Goal: Task Accomplishment & Management: Manage account settings

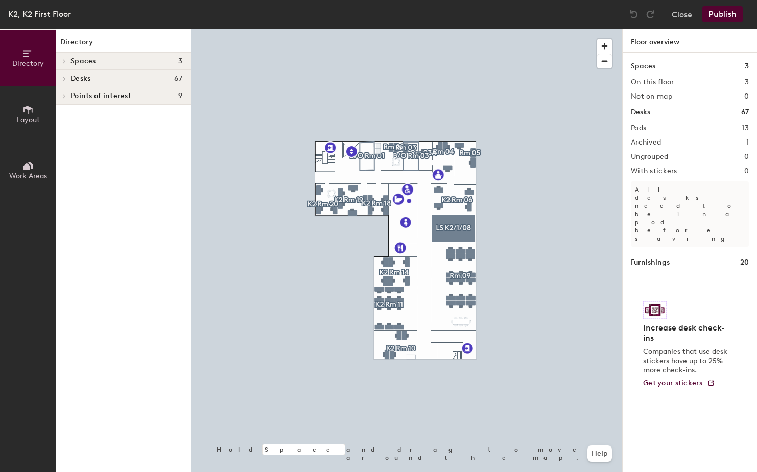
click at [32, 168] on icon at bounding box center [30, 165] width 5 height 7
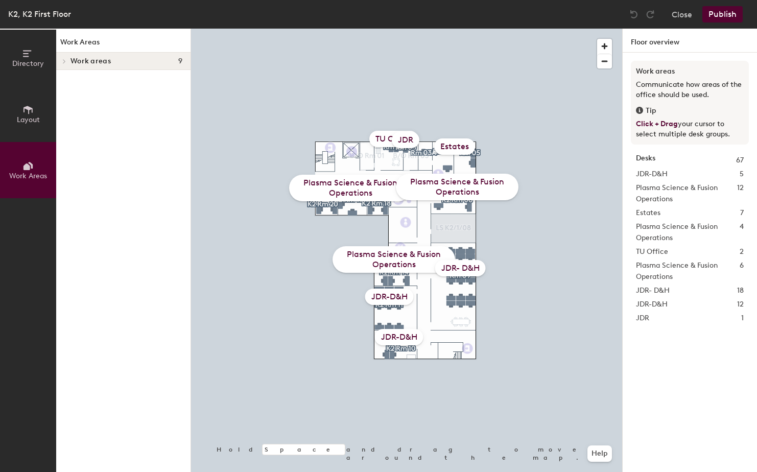
click at [409, 335] on div "JDR-D&H" at bounding box center [399, 337] width 49 height 16
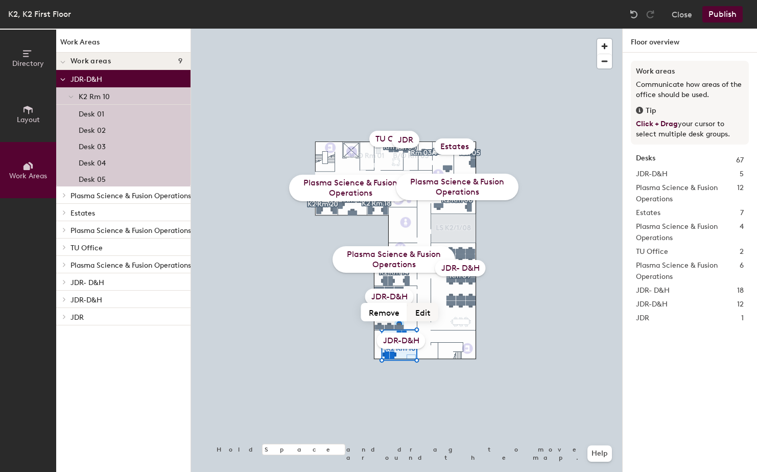
click at [423, 309] on button "Edit" at bounding box center [423, 312] width 31 height 18
click at [408, 339] on input "Estates ERO" at bounding box center [401, 341] width 102 height 16
type input "Estates -ERO"
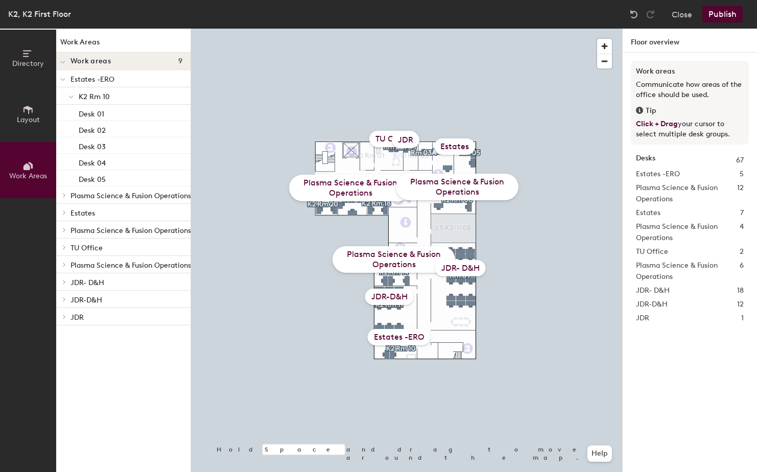
click at [30, 118] on span "Layout" at bounding box center [28, 119] width 23 height 9
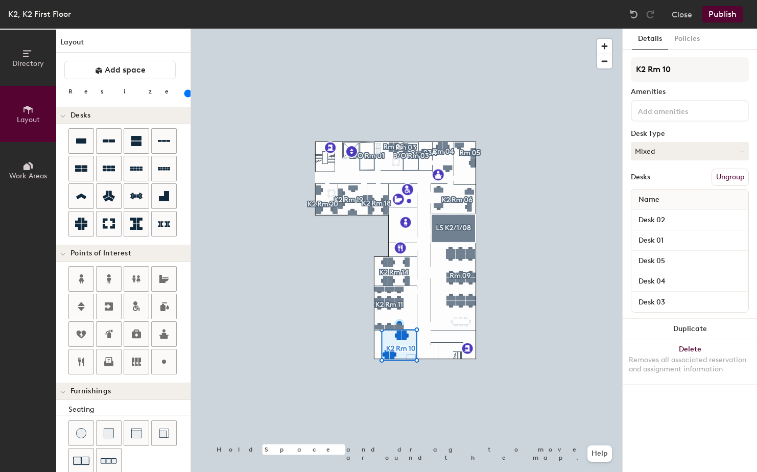
click at [653, 421] on div "Details Policies K2 Rm 10 Amenities Desk Type Mixed Desks Ungroup Name Desk 02 …" at bounding box center [690, 250] width 134 height 443
click at [722, 14] on button "Publish" at bounding box center [722, 14] width 40 height 16
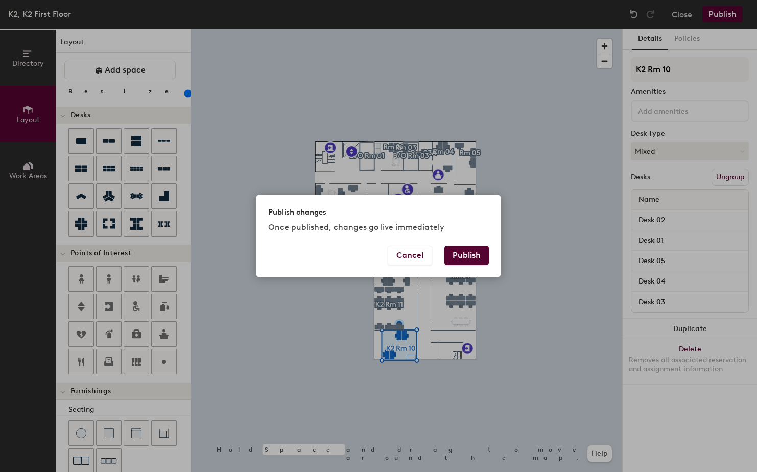
click at [476, 258] on button "Publish" at bounding box center [466, 255] width 44 height 19
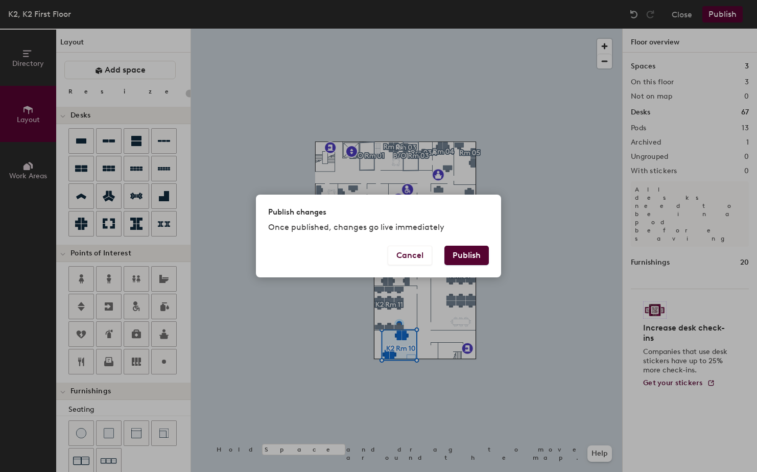
type input "20"
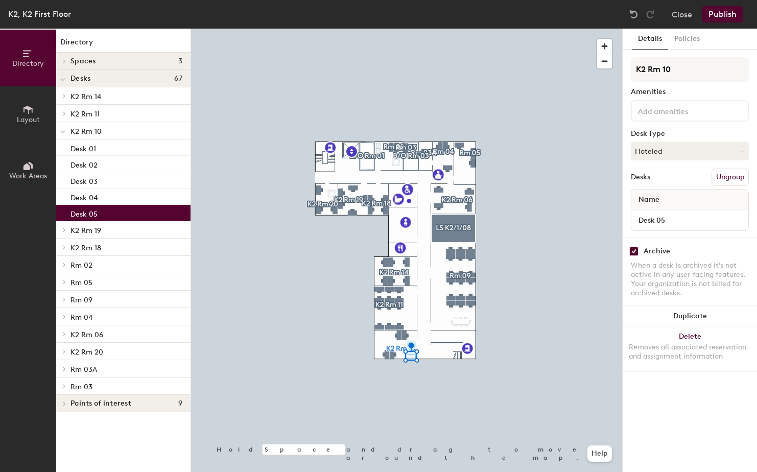
click at [28, 114] on icon at bounding box center [27, 109] width 11 height 11
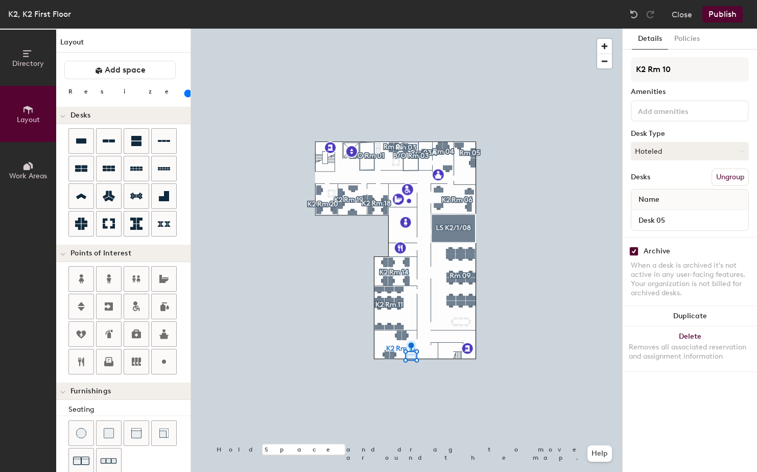
click at [633, 251] on input "checkbox" at bounding box center [633, 251] width 9 height 9
checkbox input "false"
click at [736, 152] on button "Assigned" at bounding box center [690, 151] width 118 height 18
click at [662, 213] on div "Hoteled" at bounding box center [682, 213] width 102 height 15
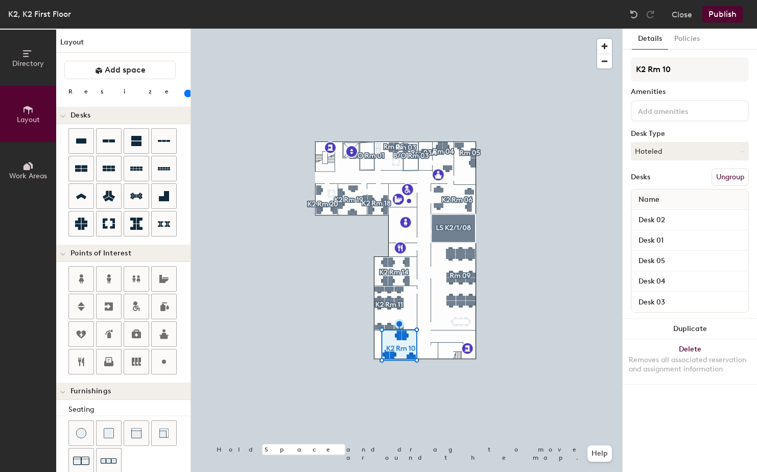
click at [720, 13] on button "Publish" at bounding box center [722, 14] width 40 height 16
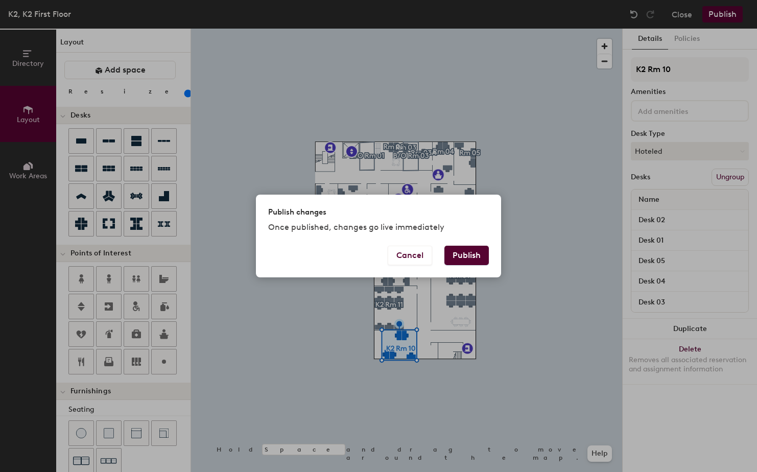
click at [465, 253] on button "Publish" at bounding box center [466, 255] width 44 height 19
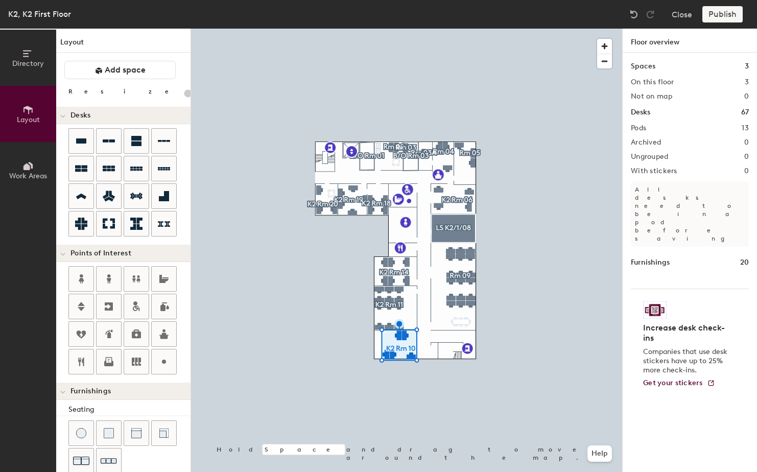
type input "20"
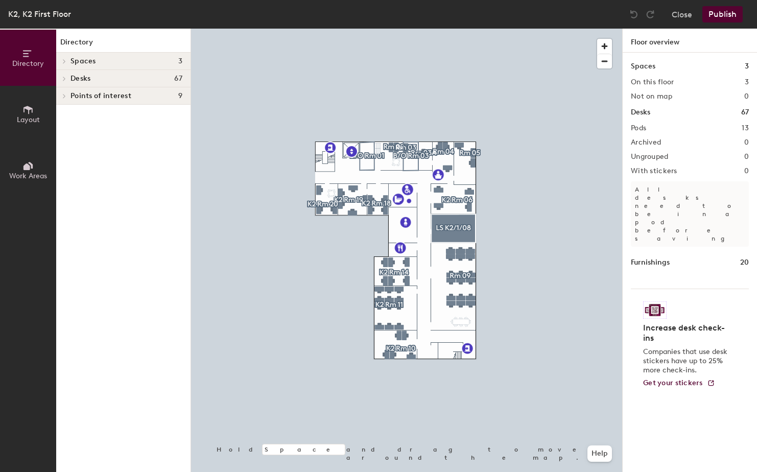
click at [31, 170] on icon at bounding box center [27, 165] width 11 height 11
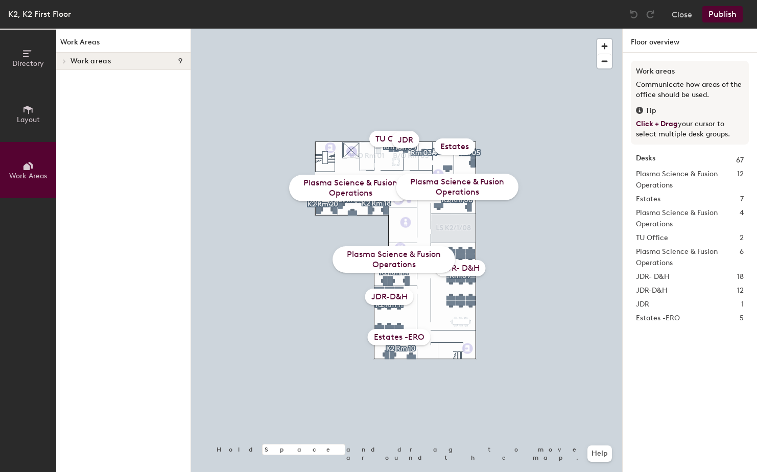
click at [404, 337] on div "Estates -ERO" at bounding box center [399, 337] width 63 height 16
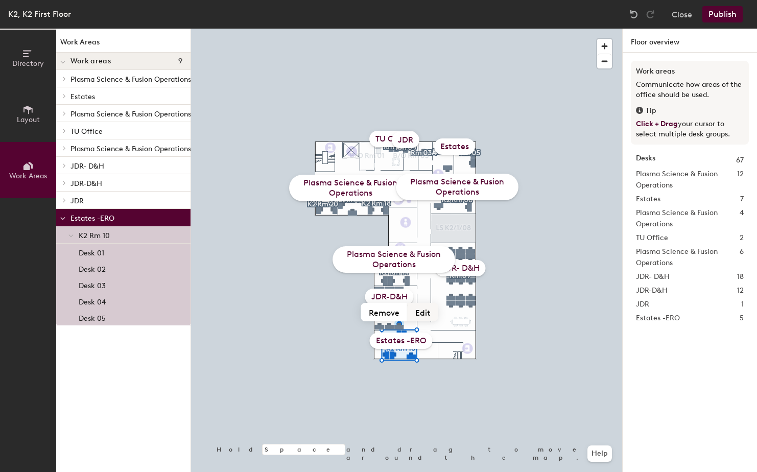
click at [426, 314] on button "Edit" at bounding box center [423, 312] width 31 height 18
click at [427, 340] on input "Estates -ERO" at bounding box center [401, 341] width 102 height 16
type input "Estates"
click at [732, 15] on button "Publish" at bounding box center [722, 14] width 40 height 16
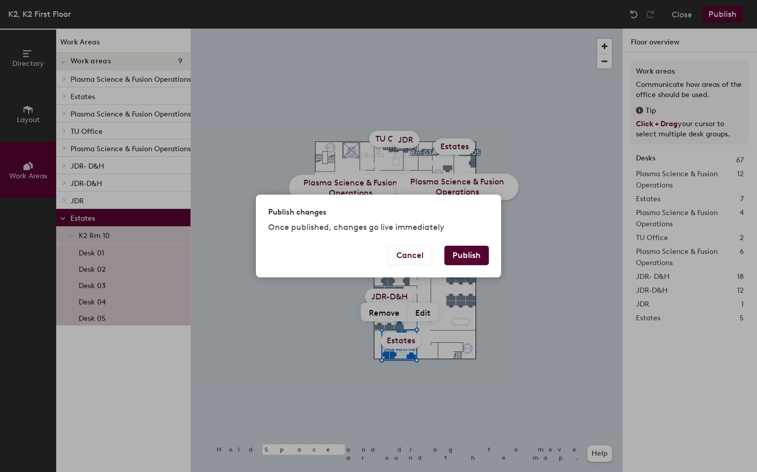
click at [465, 252] on button "Publish" at bounding box center [466, 255] width 44 height 19
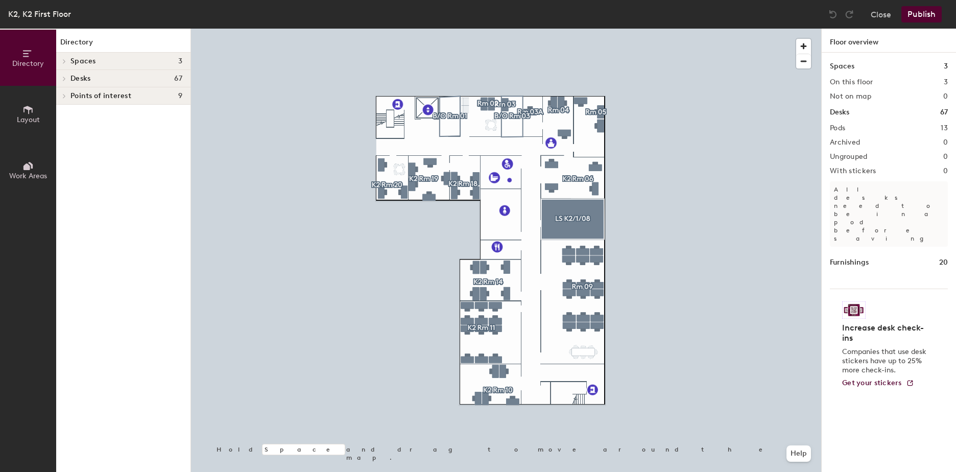
click at [26, 166] on icon at bounding box center [26, 166] width 7 height 7
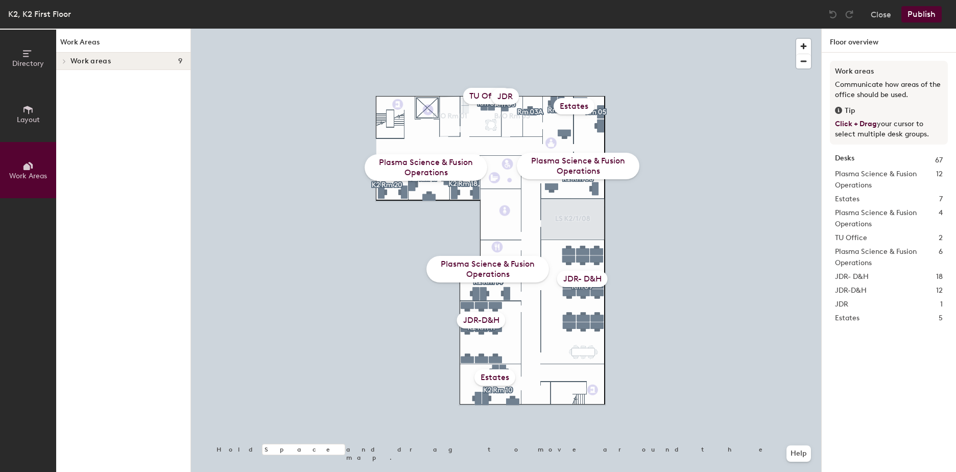
click at [29, 120] on span "Layout" at bounding box center [28, 119] width 23 height 9
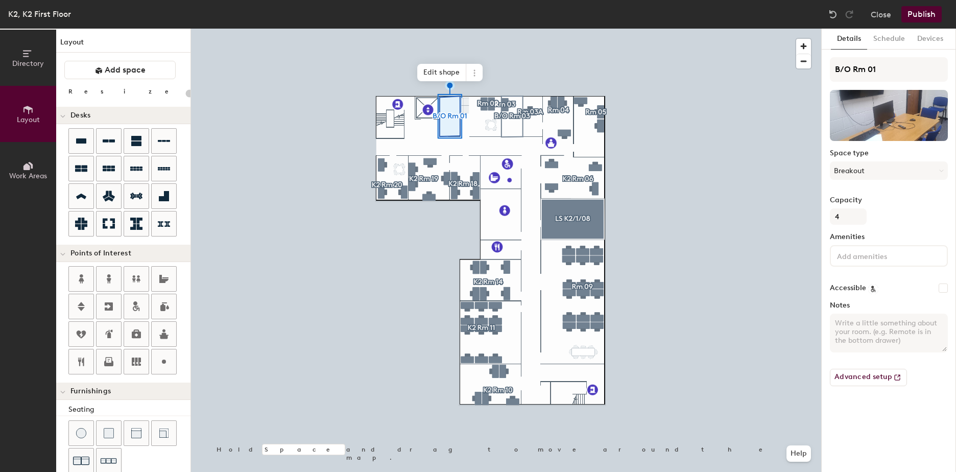
type input "20"
drag, startPoint x: 890, startPoint y: 68, endPoint x: 835, endPoint y: 68, distance: 55.2
click at [835, 68] on input "B/O Rm 01" at bounding box center [889, 69] width 118 height 25
click at [853, 68] on input "B/O Rm 01" at bounding box center [889, 69] width 118 height 25
click at [850, 69] on input "B/O Rm 01" at bounding box center [889, 69] width 118 height 25
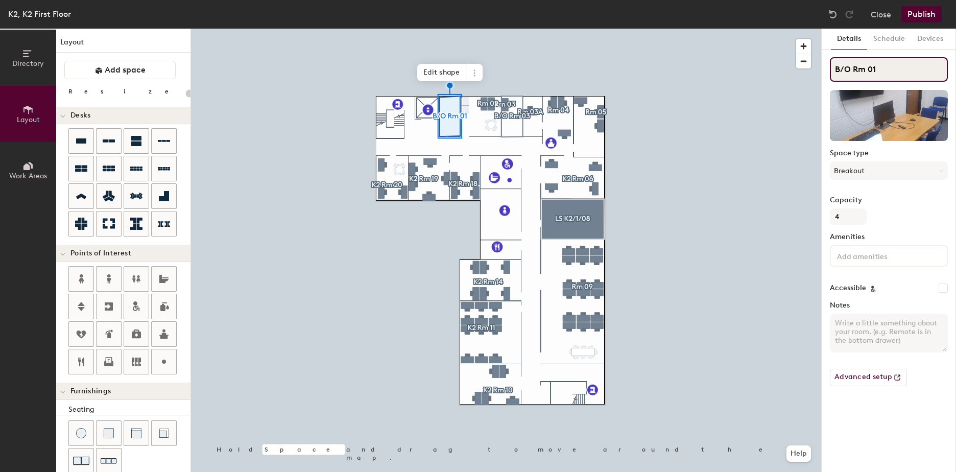
type input "B/ Rm 01"
type input "20"
type input "B Rm 01"
type input "20"
type input "Rm 01"
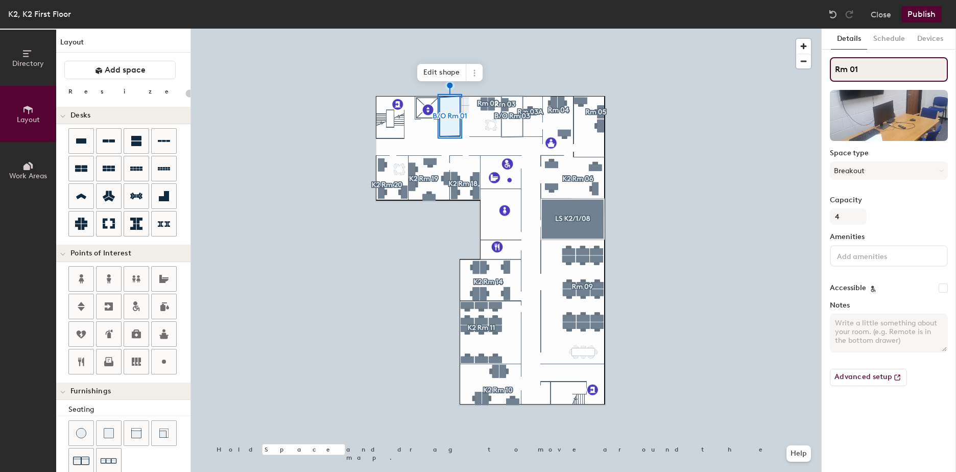
type input "20"
type input "J Rm 01"
type input "20"
type input "JD Rm 01"
type input "20"
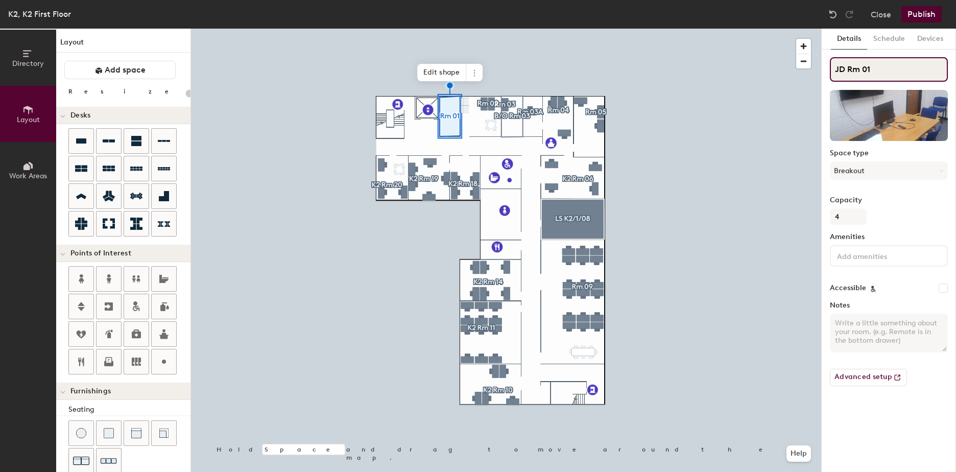
type input "JDR Rm 01"
type input "20"
type input "JDR Rm 01"
click at [914, 169] on button "Breakout" at bounding box center [889, 170] width 118 height 18
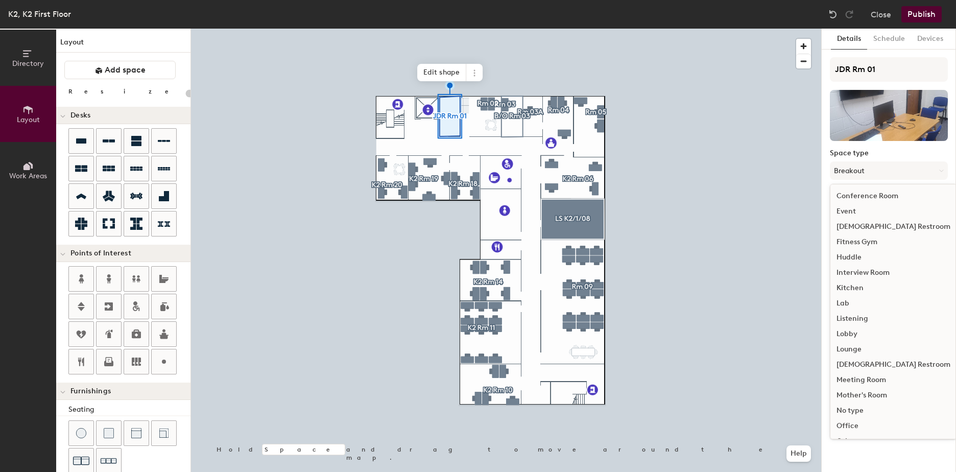
scroll to position [102, 0]
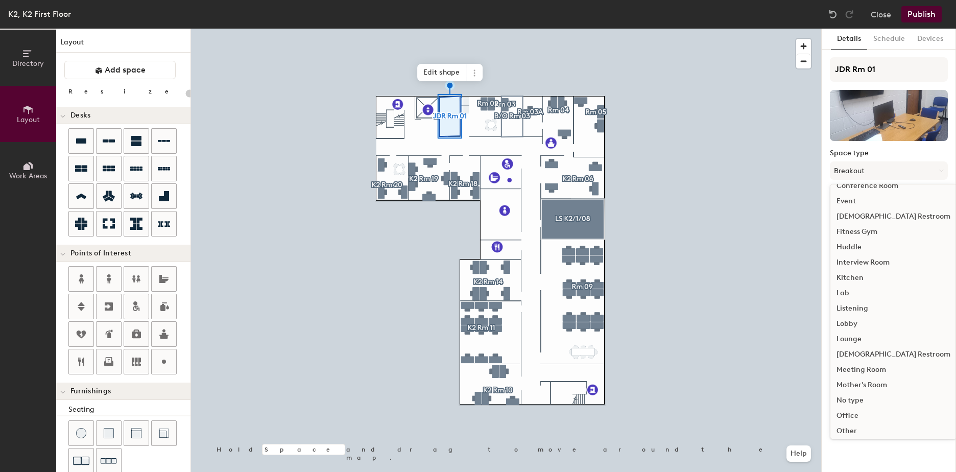
click at [851, 414] on div "Office" at bounding box center [893, 415] width 126 height 15
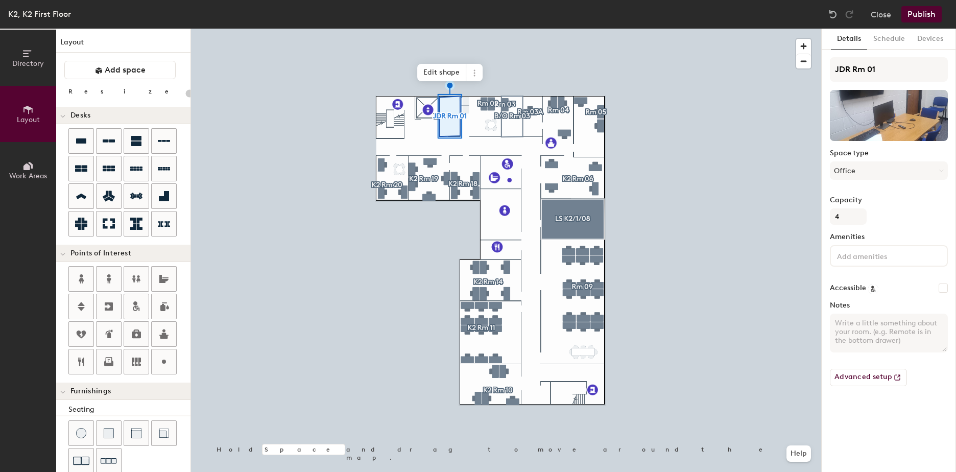
type input "20"
drag, startPoint x: 842, startPoint y: 214, endPoint x: 868, endPoint y: 222, distance: 27.1
click at [842, 214] on input "4" at bounding box center [848, 216] width 37 height 16
type input "20"
type input "1"
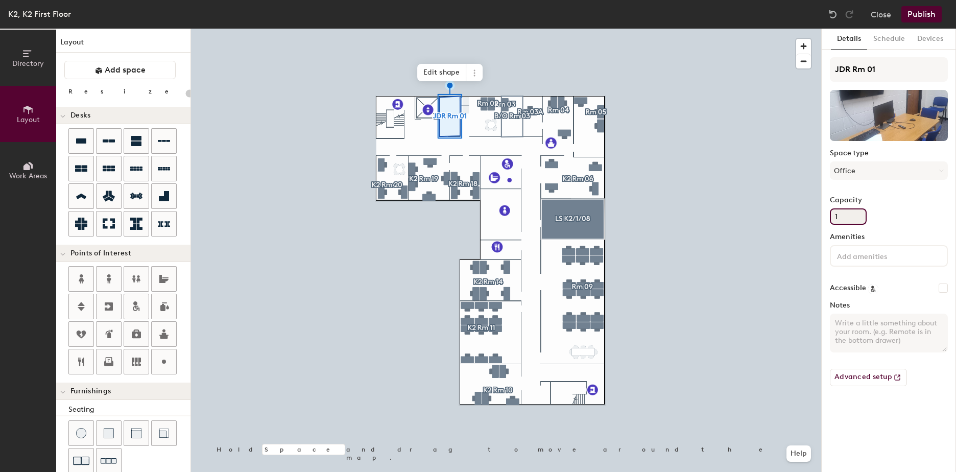
type input "20"
type input "1"
click at [899, 219] on div "Capacity 1" at bounding box center [889, 210] width 118 height 29
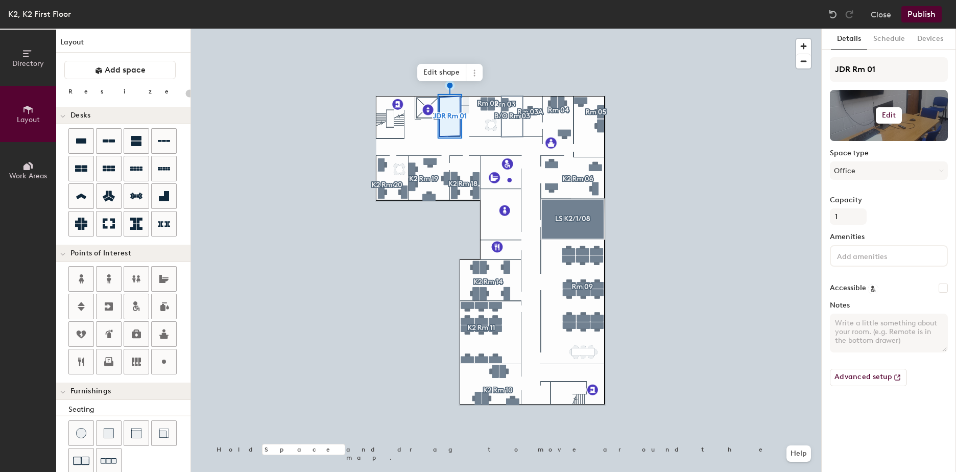
click at [883, 115] on h6 "Edit" at bounding box center [889, 115] width 14 height 8
click at [855, 153] on span "Remove" at bounding box center [889, 155] width 101 height 9
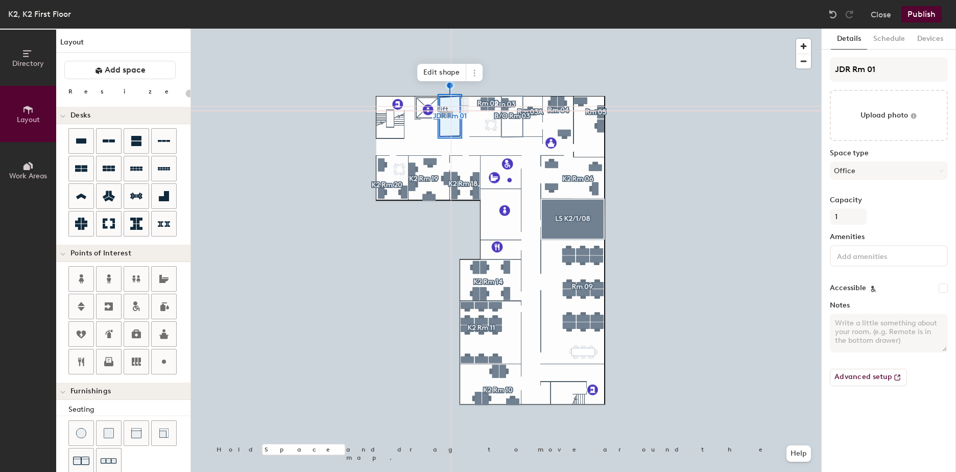
click at [446, 115] on div "Directory Layout Work Areas Layout Add space Resize Desks Points of Interest Fu…" at bounding box center [478, 250] width 956 height 443
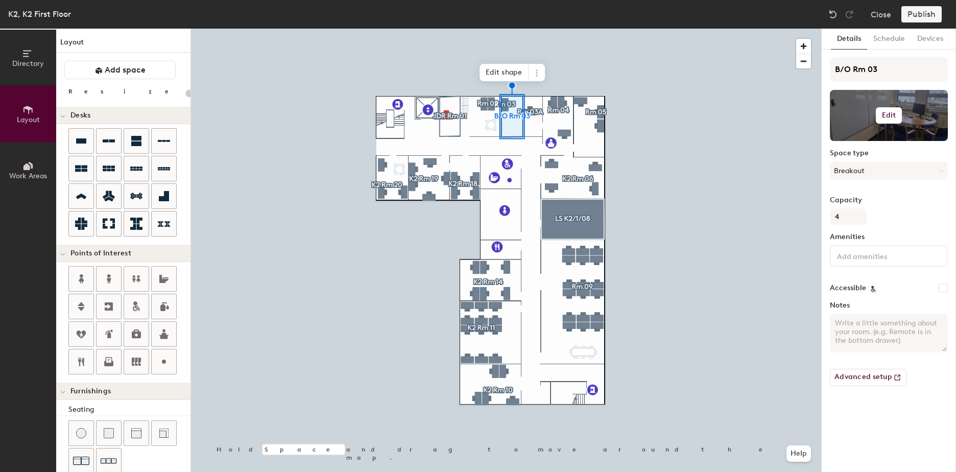
click at [893, 110] on button "Edit" at bounding box center [889, 115] width 27 height 16
click at [863, 152] on input "file" at bounding box center [897, 144] width 117 height 15
click at [846, 156] on span "Remove" at bounding box center [889, 155] width 101 height 9
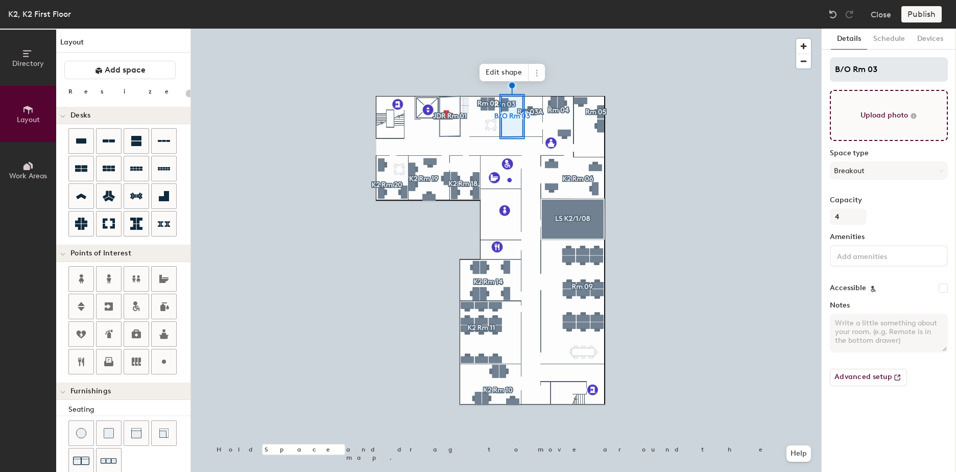
type input "20"
click at [853, 70] on input "B/O Rm 03" at bounding box center [889, 69] width 118 height 25
type input "B/ORm 03"
type input "20"
type input "B/Rm 03"
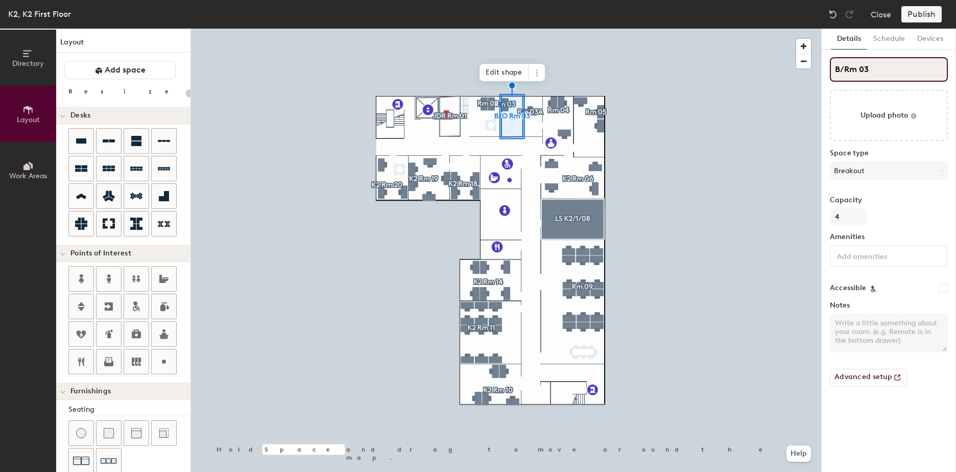
type input "20"
type input "BRm 03"
type input "20"
type input "Rm 03"
type input "20"
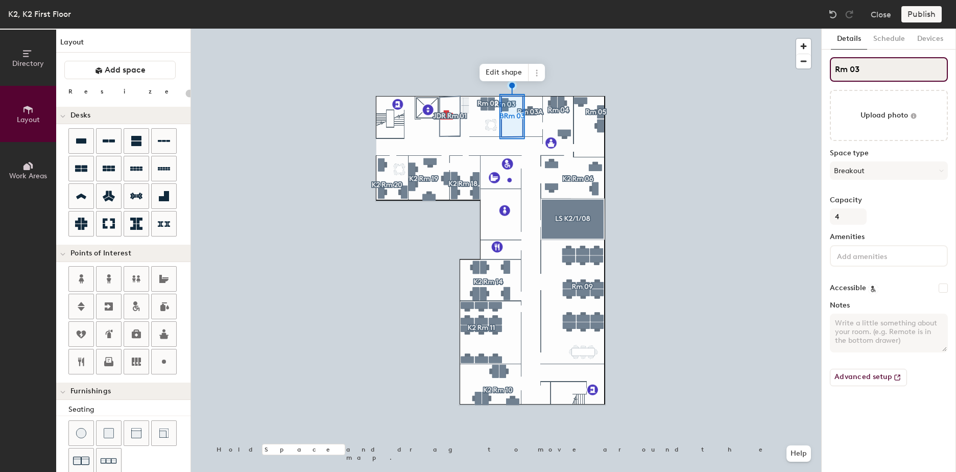
type input "JRm 03"
type input "20"
type input "JDRRm 03"
type input "20"
type input "JDR Rm 03"
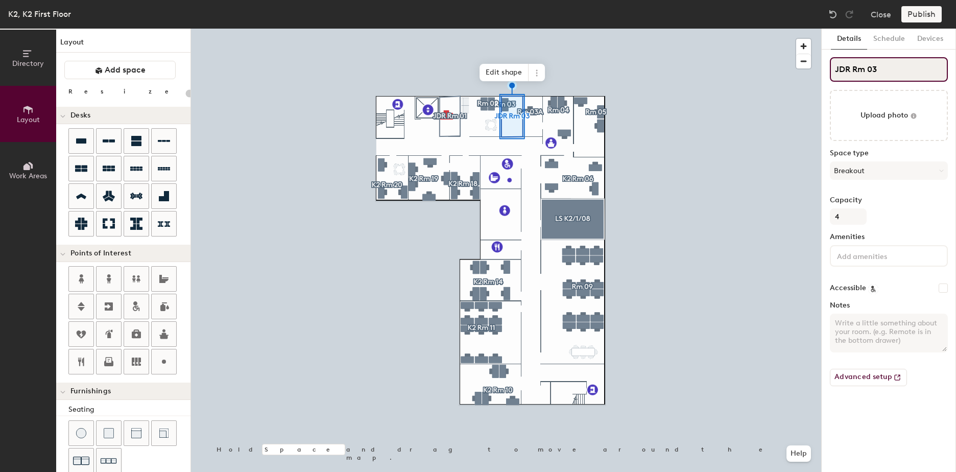
type input "20"
type input "JDR Rm 03"
click at [903, 169] on button "Breakout" at bounding box center [889, 170] width 118 height 18
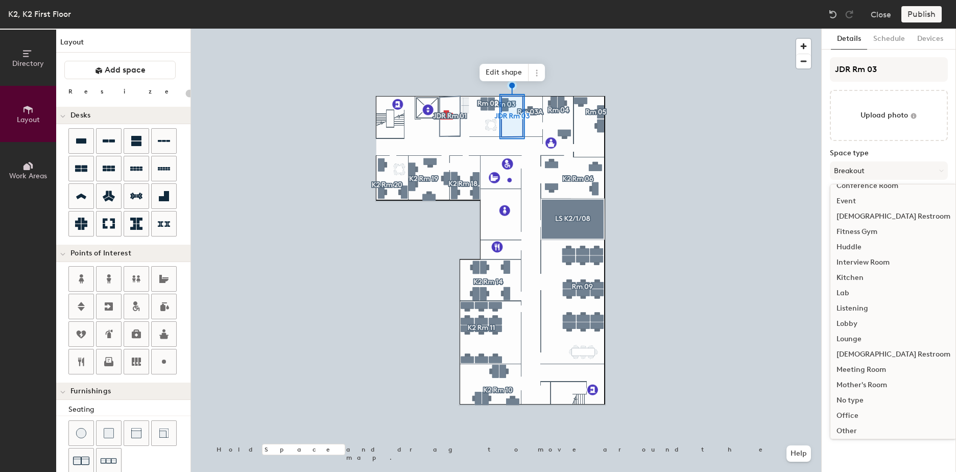
click at [848, 413] on div "Office" at bounding box center [893, 415] width 126 height 15
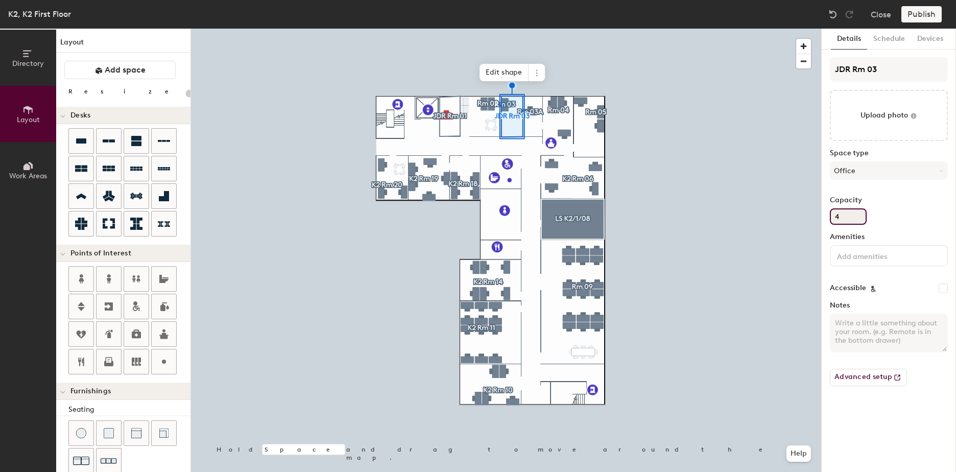
drag, startPoint x: 841, startPoint y: 214, endPoint x: 835, endPoint y: 215, distance: 5.7
click at [835, 215] on input "4" at bounding box center [848, 216] width 37 height 16
click at [924, 10] on div "Publish" at bounding box center [924, 14] width 46 height 16
click at [450, 29] on div at bounding box center [506, 29] width 630 height 0
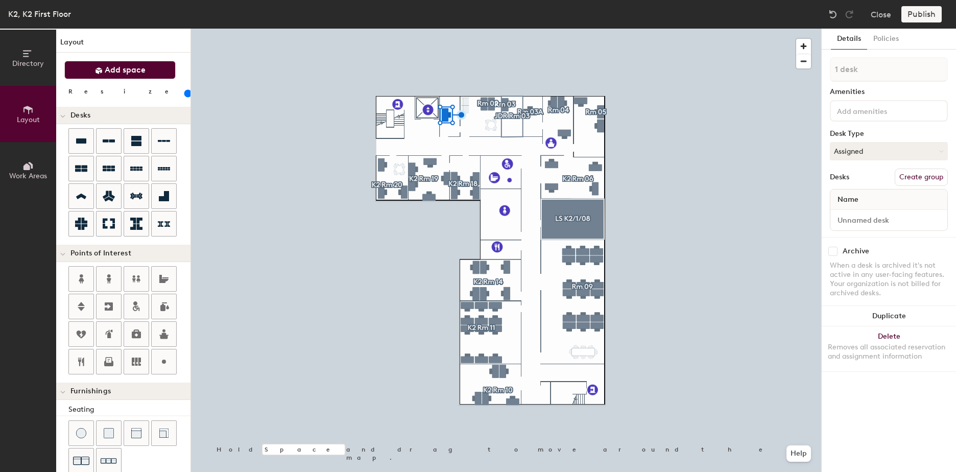
click at [132, 69] on span "Add space" at bounding box center [125, 70] width 41 height 10
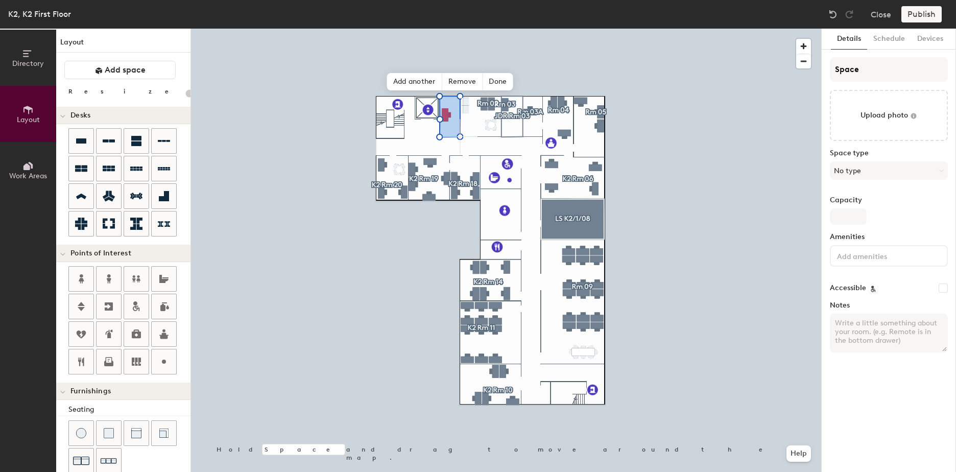
type input "20"
click at [845, 69] on input "Space" at bounding box center [889, 69] width 118 height 25
click at [851, 69] on input "Space" at bounding box center [889, 69] width 118 height 25
drag, startPoint x: 872, startPoint y: 68, endPoint x: 835, endPoint y: 69, distance: 37.3
click at [835, 69] on input "Space" at bounding box center [889, 69] width 118 height 25
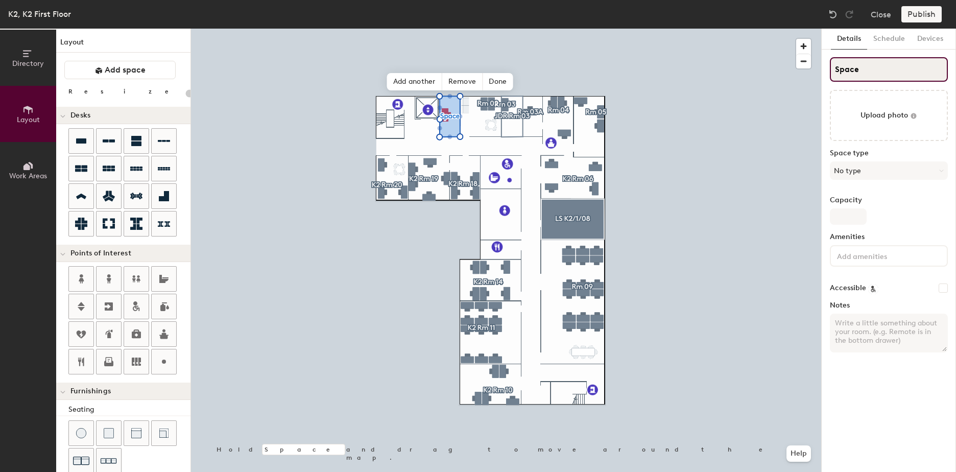
type input "J"
type input "20"
type input "JD"
type input "20"
type input "JDR"
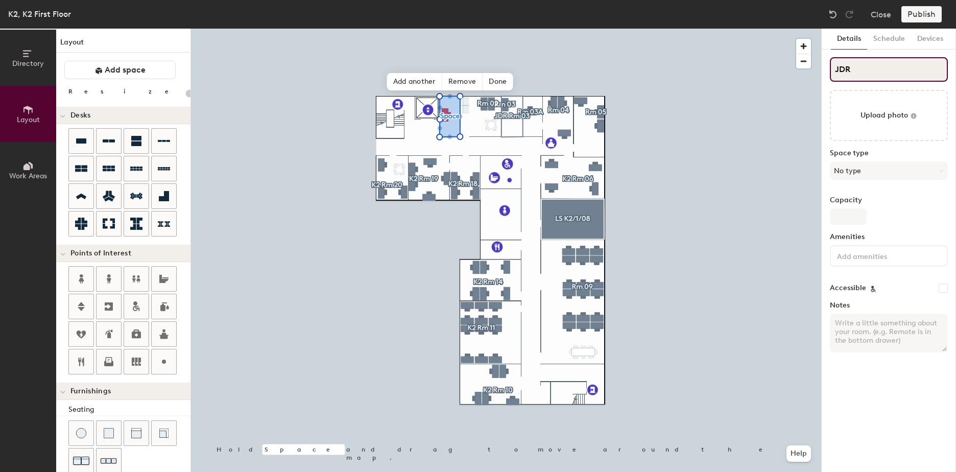
type input "20"
type input "JDR"
type input "20"
type input "JDR R"
type input "20"
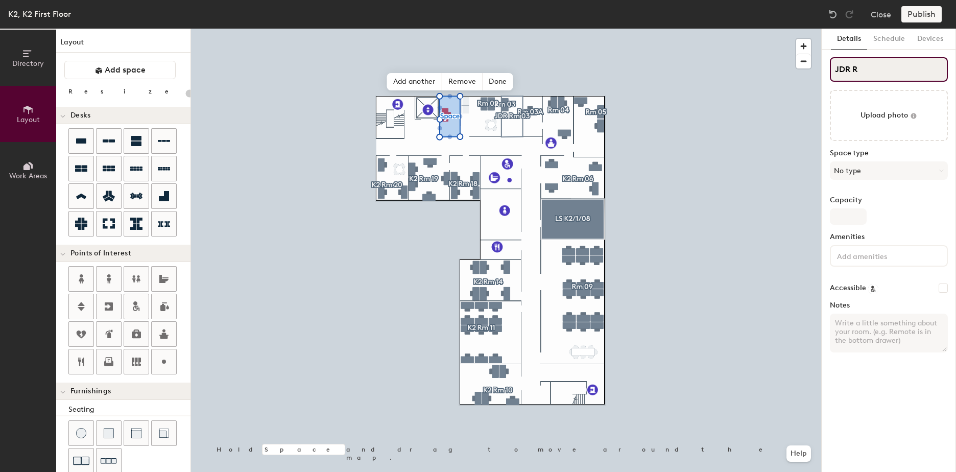
type input "JDR Rm"
type input "20"
type input "JDR Rm0"
type input "20"
type input "JDR Rm01"
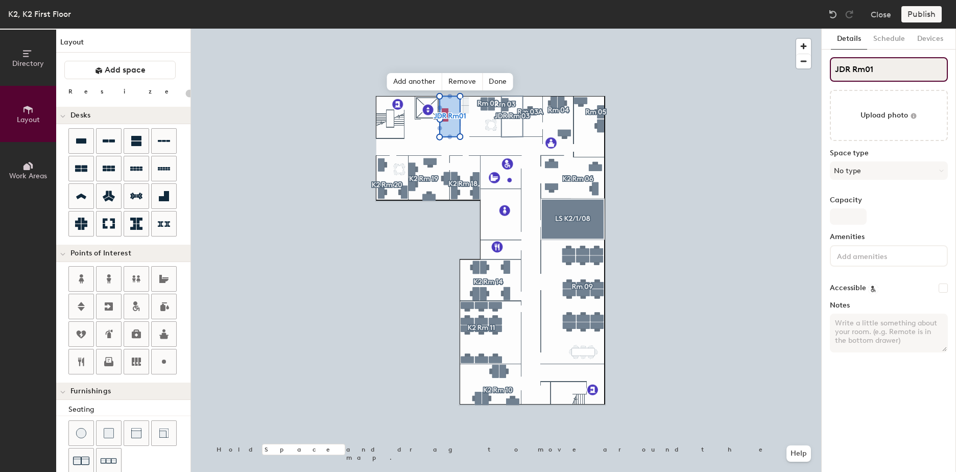
type input "20"
type input "JDR Rm 01"
type input "20"
type input "JDR Rm 01"
click at [900, 170] on button "No type" at bounding box center [889, 170] width 118 height 18
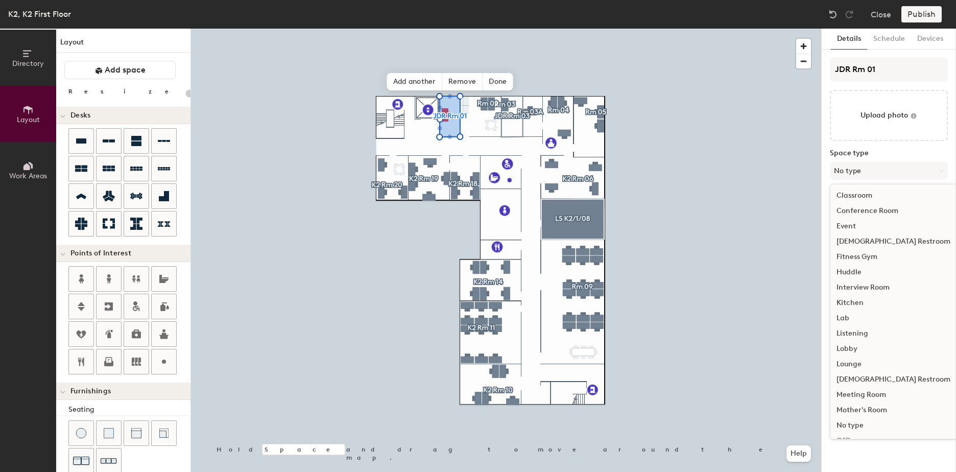
scroll to position [153, 0]
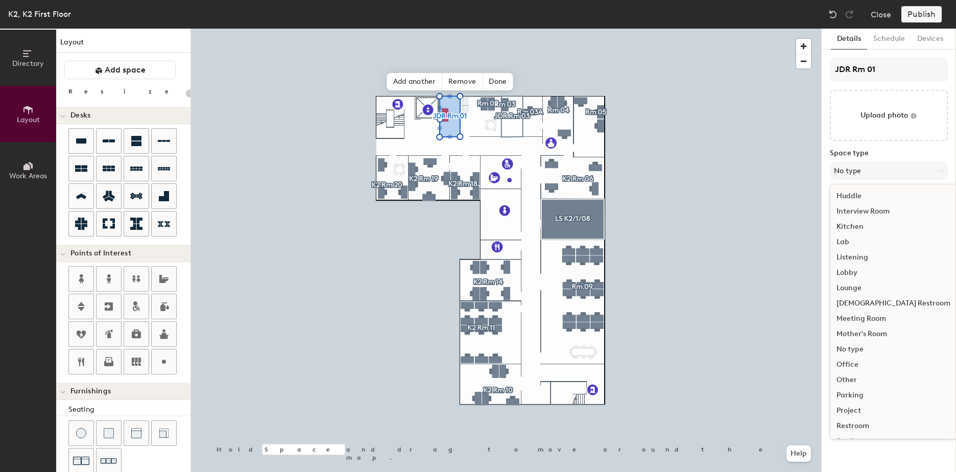
click at [859, 366] on div "Office" at bounding box center [893, 364] width 126 height 15
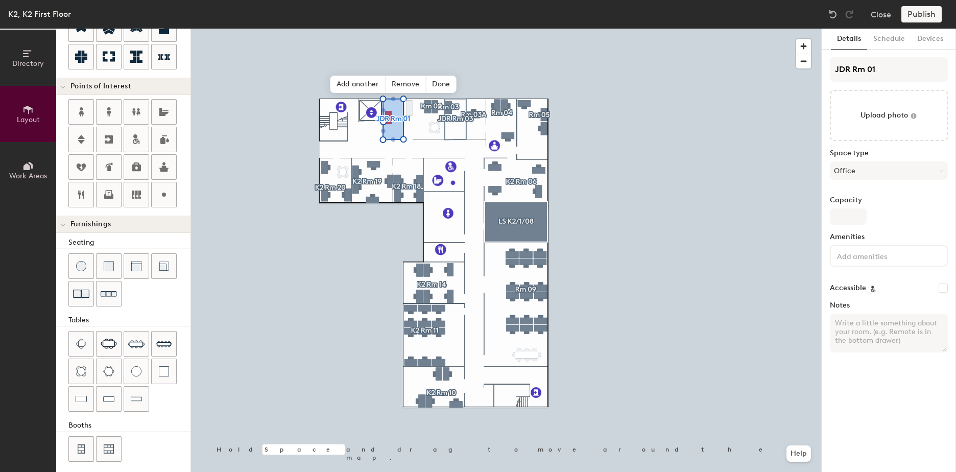
scroll to position [173, 0]
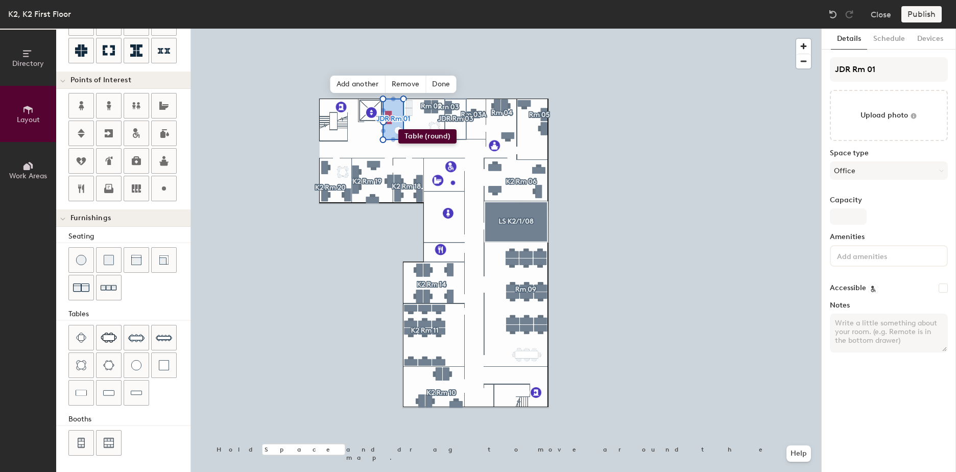
click at [398, 129] on div "Directory Layout Work Areas Layout Add space Resize Desks Points of Interest Fu…" at bounding box center [478, 250] width 956 height 443
type input "60"
click at [924, 12] on div "Publish" at bounding box center [924, 14] width 46 height 16
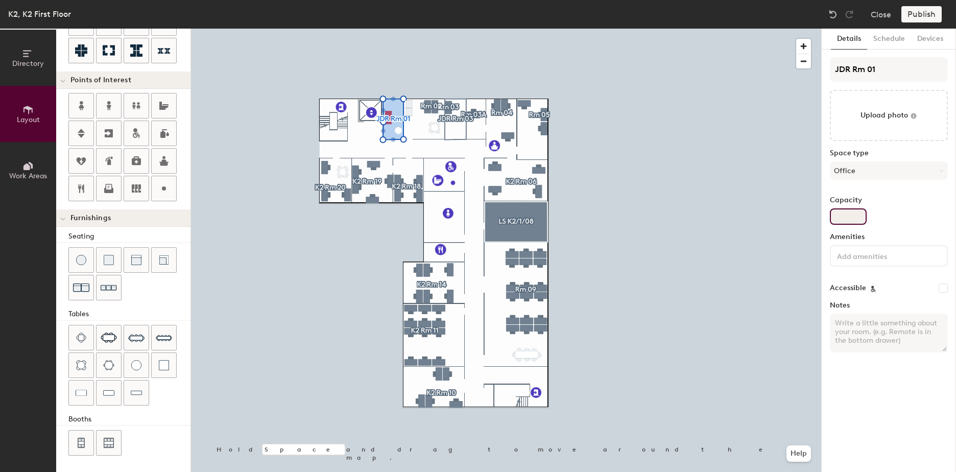
click at [848, 217] on input "Capacity" at bounding box center [848, 216] width 37 height 16
click at [857, 217] on input "Capacity" at bounding box center [848, 216] width 37 height 16
type input "1"
click at [911, 11] on div "Publish" at bounding box center [924, 14] width 46 height 16
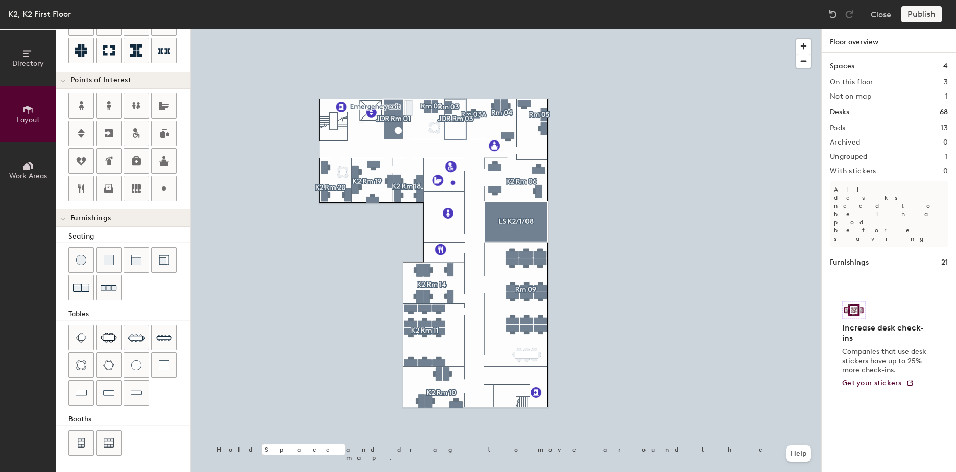
click at [396, 29] on div at bounding box center [506, 29] width 630 height 0
click at [688, 29] on div at bounding box center [506, 29] width 630 height 0
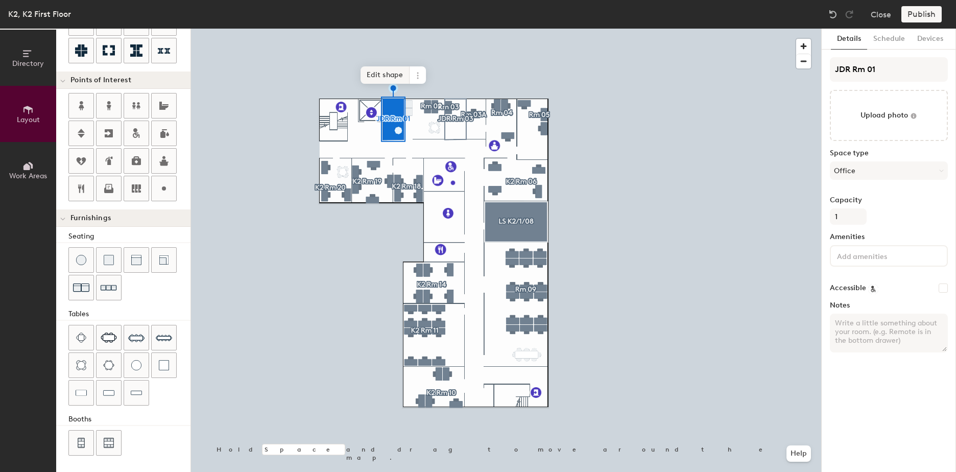
click at [399, 75] on span "Edit shape" at bounding box center [385, 74] width 49 height 17
click at [405, 82] on span "Remove" at bounding box center [406, 84] width 41 height 17
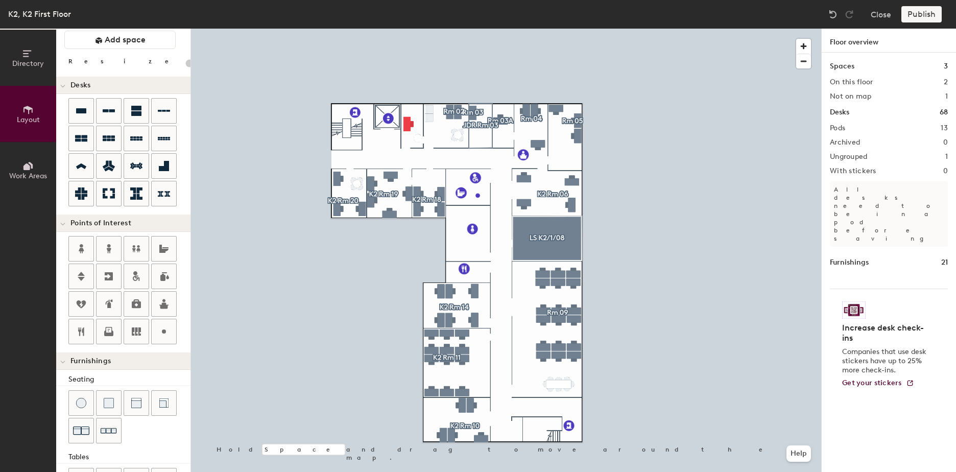
scroll to position [0, 0]
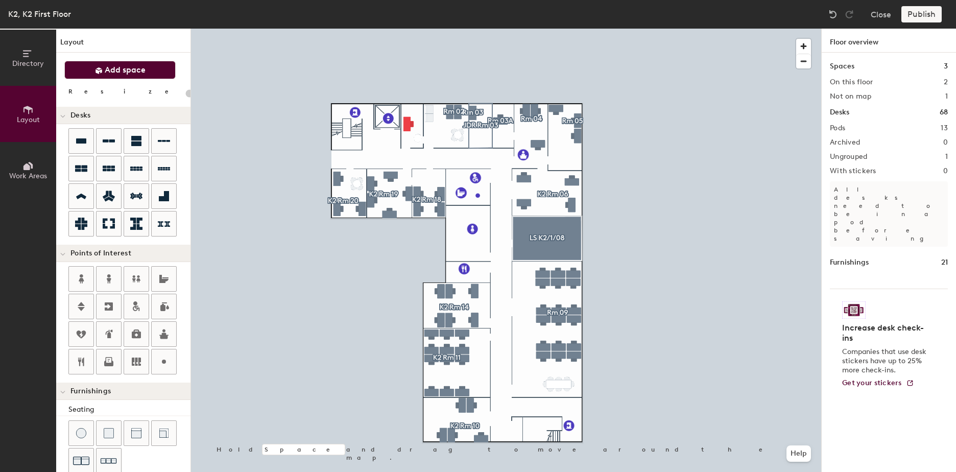
click at [111, 66] on span "Add space" at bounding box center [125, 70] width 41 height 10
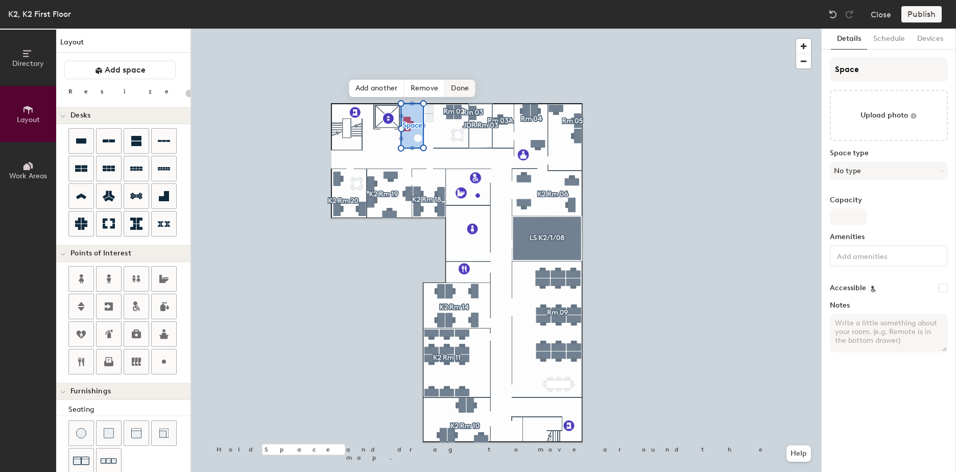
click at [465, 92] on span "Done" at bounding box center [460, 88] width 30 height 17
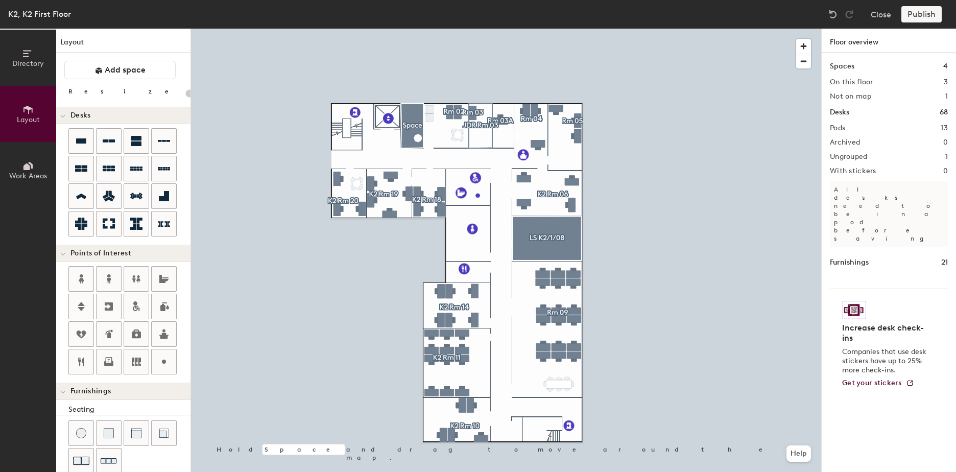
type input "20"
click at [929, 14] on div "Publish" at bounding box center [924, 14] width 46 height 16
click at [919, 13] on div "Publish" at bounding box center [924, 14] width 46 height 16
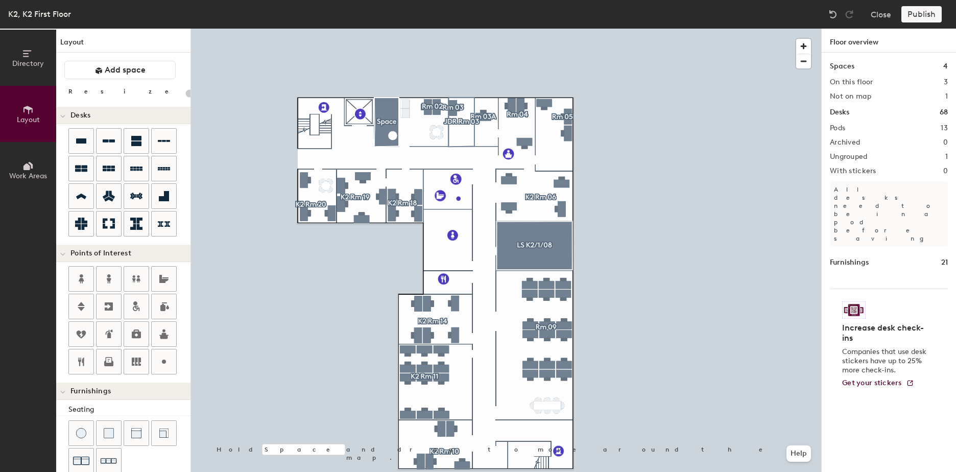
click at [33, 166] on icon at bounding box center [27, 165] width 11 height 11
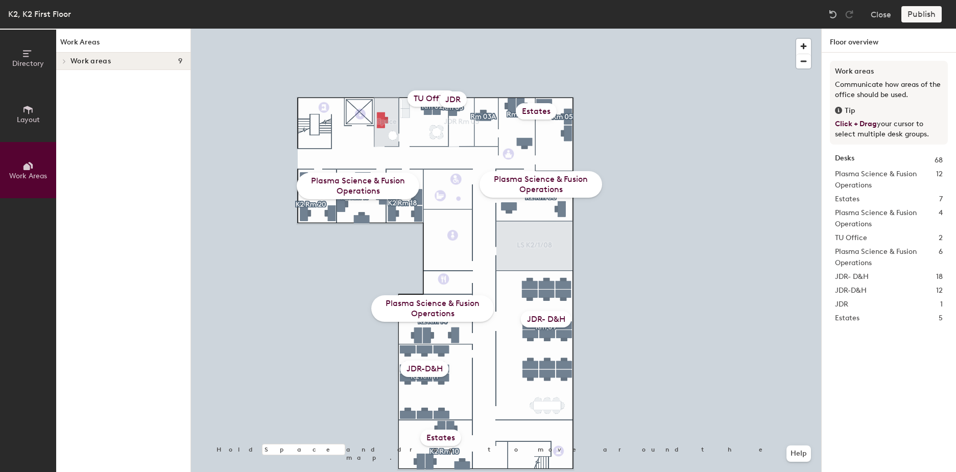
click at [23, 169] on icon at bounding box center [27, 165] width 11 height 11
click at [20, 168] on button "Work Areas" at bounding box center [28, 170] width 56 height 56
click at [290, 29] on div at bounding box center [506, 29] width 630 height 0
click at [24, 108] on icon at bounding box center [27, 109] width 11 height 11
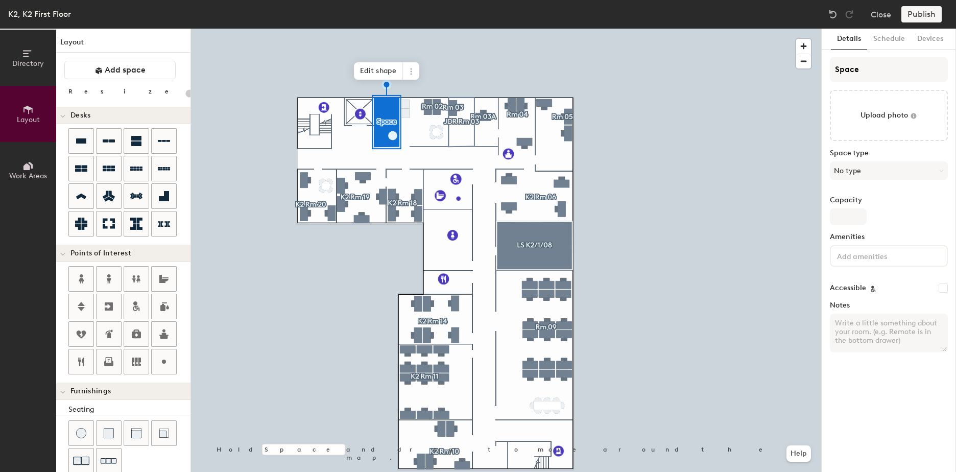
type input "20"
click at [801, 68] on div "Directory Layout Work Areas Layout Add space Resize Desks Points of Interest Fu…" at bounding box center [478, 250] width 956 height 443
type input "J"
type input "20"
type input "JD"
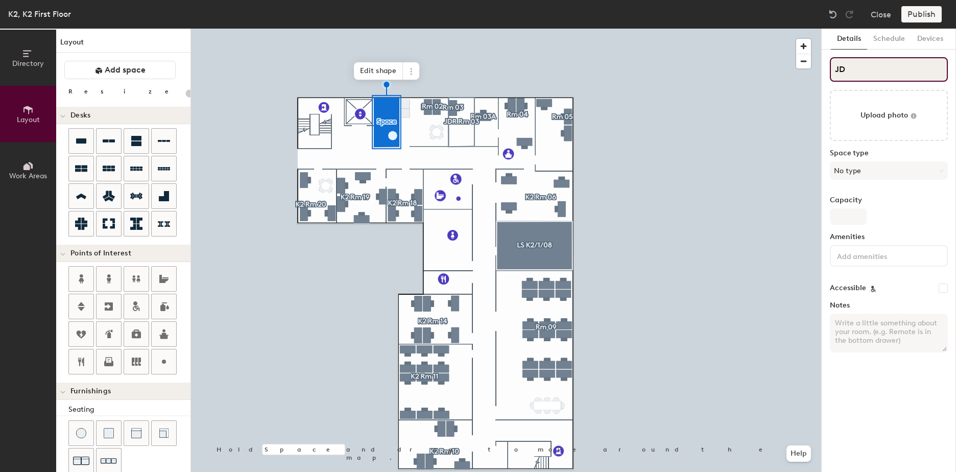
type input "20"
type input "JDR"
type input "20"
type input "JDR"
type input "20"
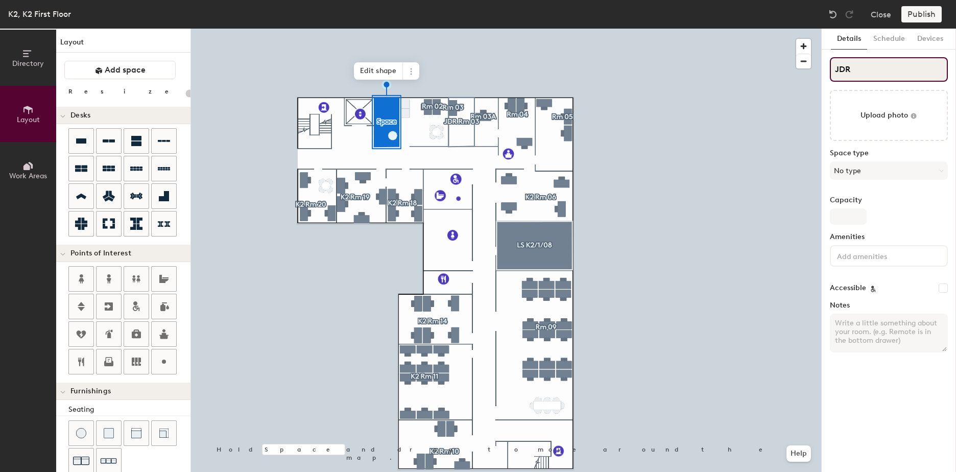
type input "JDR R"
type input "20"
type input "JDR Rm"
type input "20"
type input "JDR Rm"
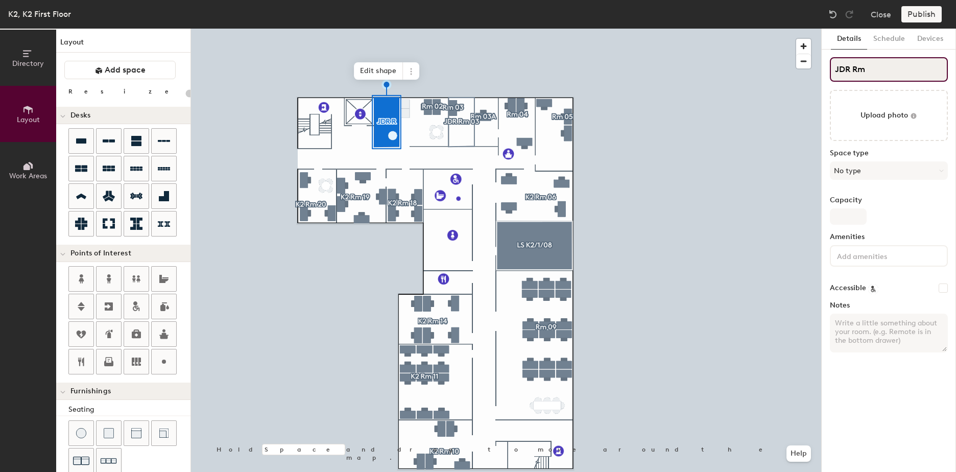
type input "20"
type input "JDR Rm 0"
type input "20"
type input "JDR Rm 01"
type input "20"
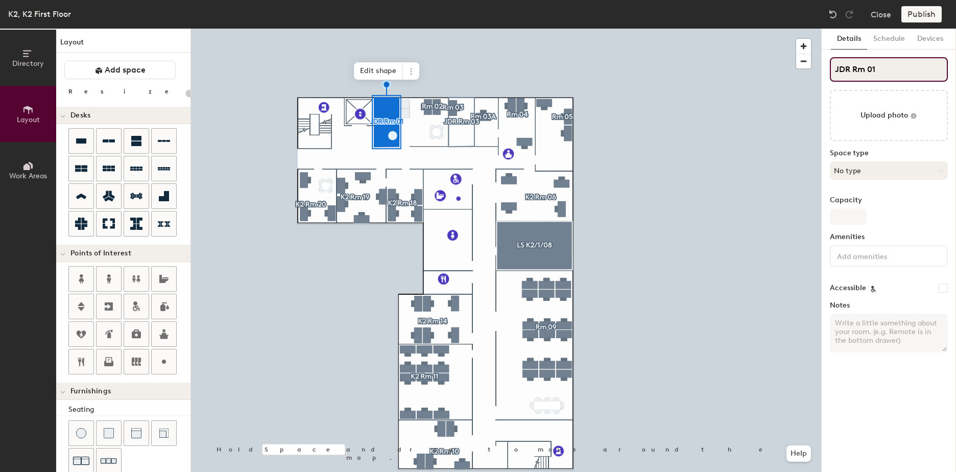
type input "JDR Rm 01"
click at [854, 170] on button "No type" at bounding box center [889, 170] width 118 height 18
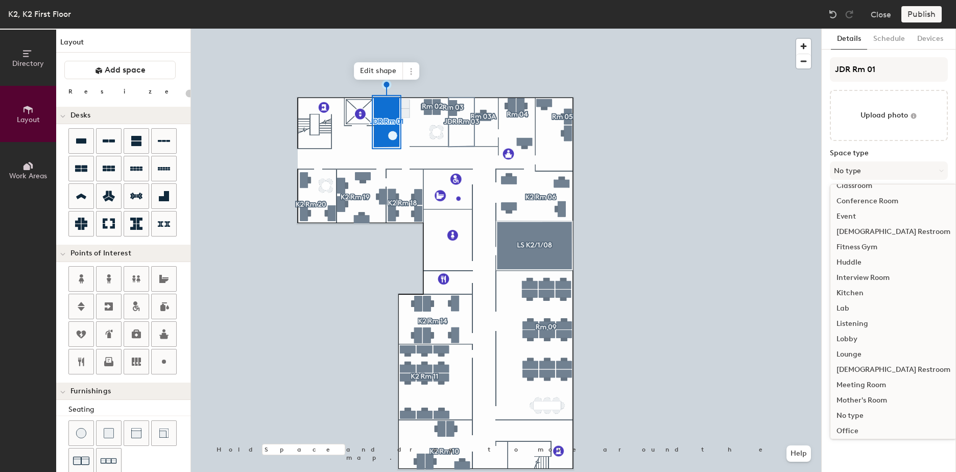
scroll to position [229, 0]
click at [848, 288] on div "Office" at bounding box center [893, 288] width 126 height 15
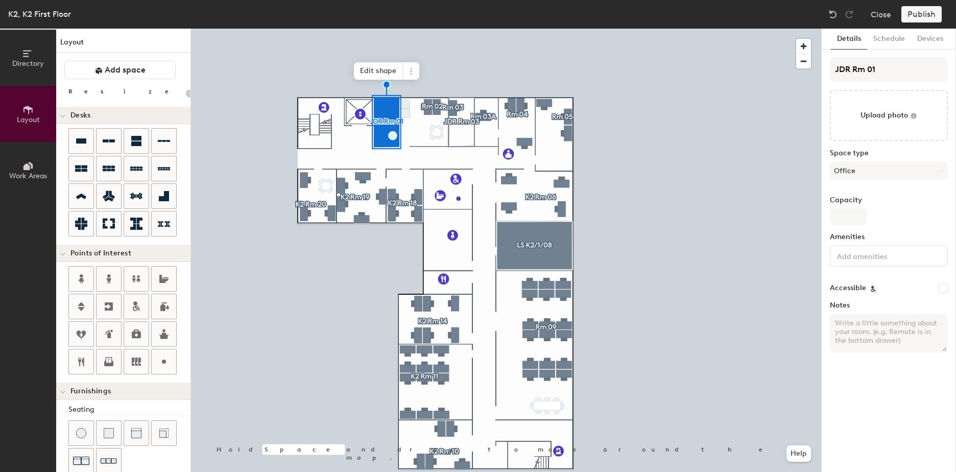
type input "20"
click at [838, 216] on input "Capacity" at bounding box center [848, 216] width 37 height 16
type input "1"
type input "20"
type input "1"
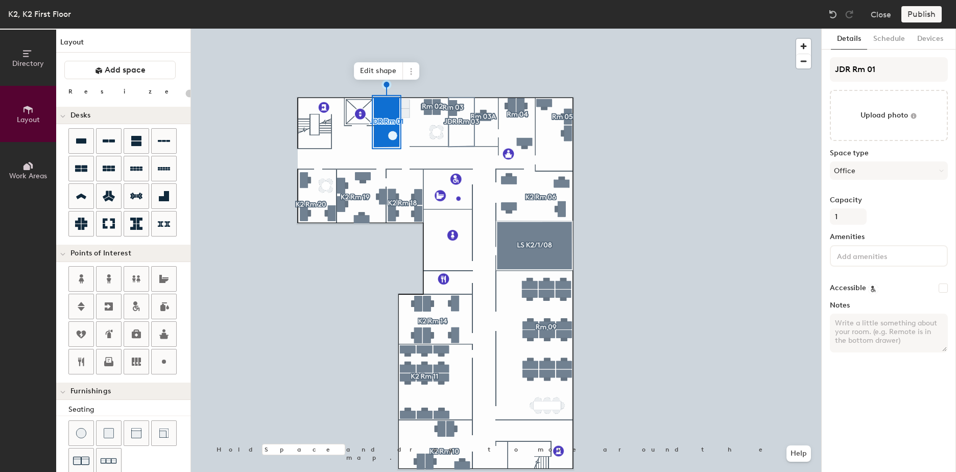
click at [923, 12] on div "Publish" at bounding box center [924, 14] width 46 height 16
click at [615, 29] on div at bounding box center [506, 29] width 630 height 0
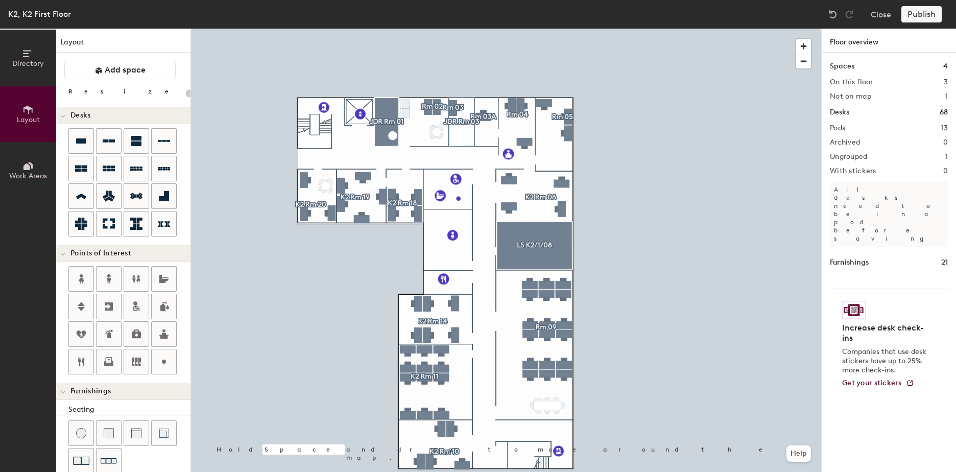
type input "20"
click at [26, 168] on icon at bounding box center [26, 166] width 7 height 7
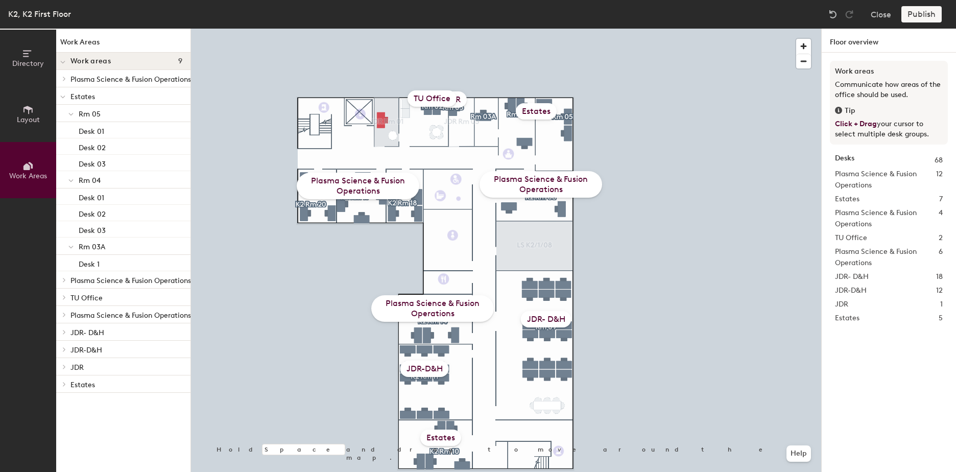
click at [384, 29] on div at bounding box center [506, 29] width 630 height 0
click at [386, 182] on div "Plasma Science & Fusion Operations" at bounding box center [358, 186] width 123 height 27
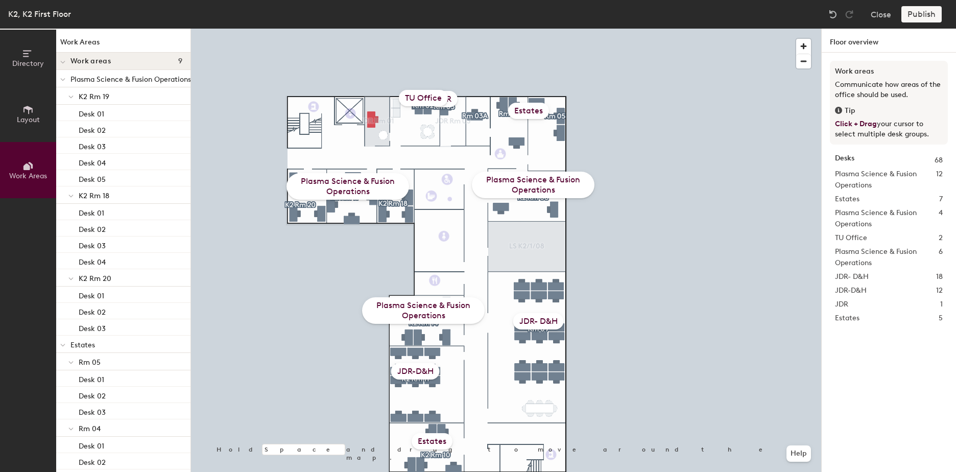
click at [373, 29] on div at bounding box center [506, 29] width 630 height 0
click at [379, 29] on div at bounding box center [506, 29] width 630 height 0
click at [28, 113] on icon at bounding box center [27, 109] width 11 height 11
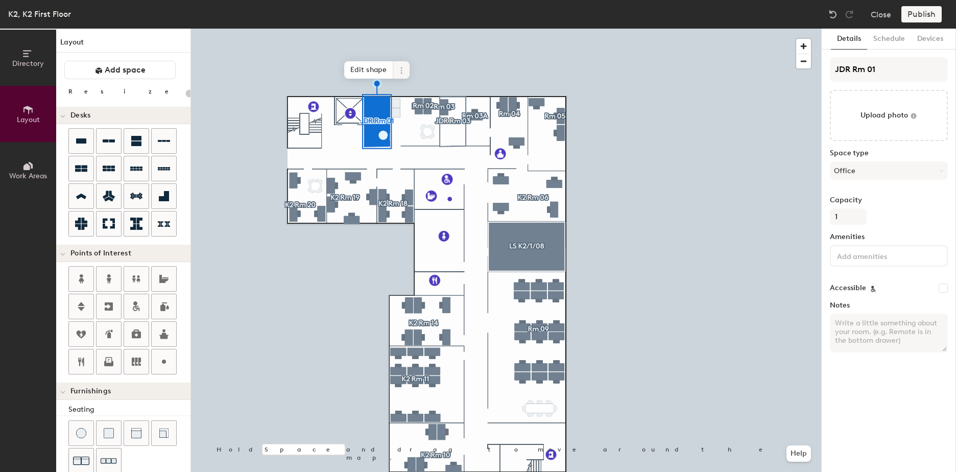
click at [397, 71] on icon at bounding box center [401, 70] width 8 height 8
click at [410, 130] on span "Delete" at bounding box center [438, 128] width 91 height 17
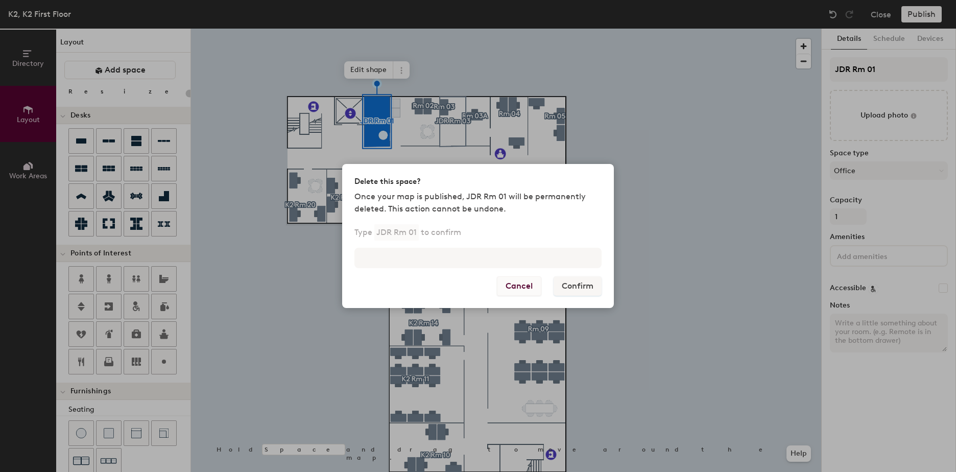
click at [509, 285] on button "Cancel" at bounding box center [519, 285] width 44 height 19
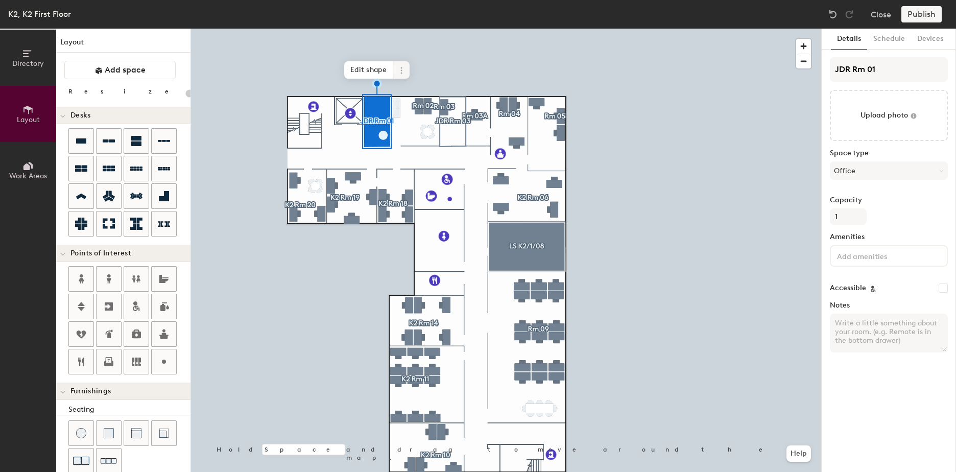
click at [401, 67] on icon at bounding box center [401, 70] width 8 height 8
click at [409, 127] on span "Delete" at bounding box center [438, 128] width 91 height 17
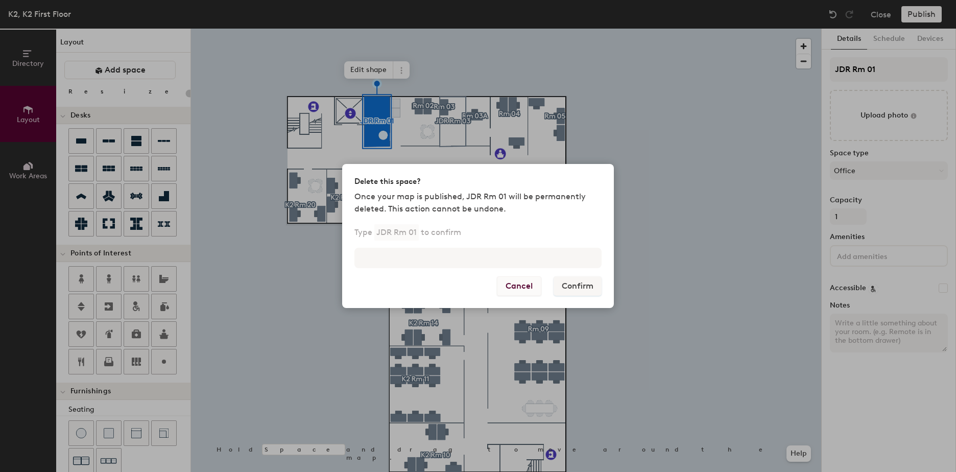
click at [531, 285] on button "Cancel" at bounding box center [519, 285] width 44 height 19
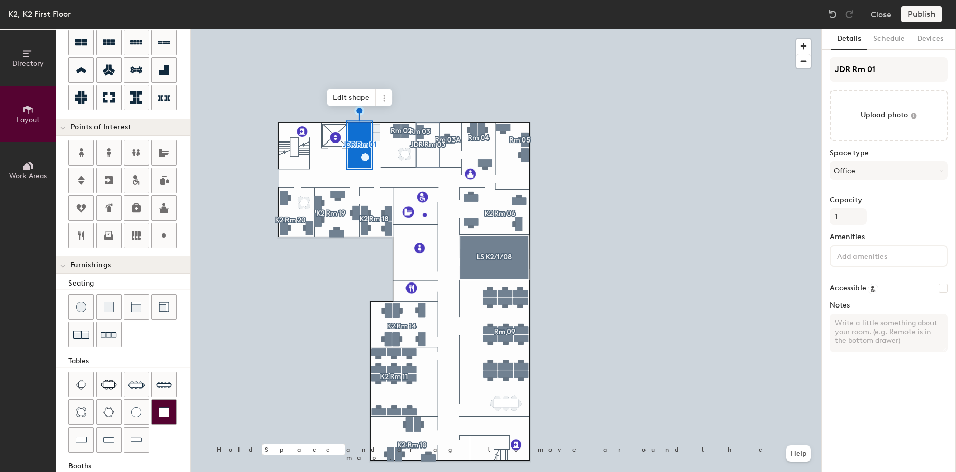
scroll to position [127, 0]
click at [430, 155] on div "Directory Layout Work Areas Layout Add space Resize Desks Points of Interest Fu…" at bounding box center [478, 250] width 956 height 443
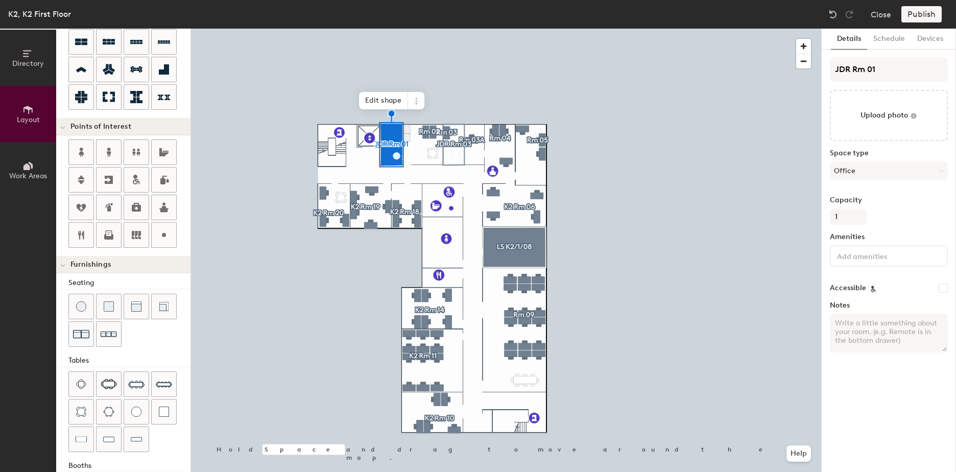
click at [922, 12] on div "Publish" at bounding box center [924, 14] width 46 height 16
click at [914, 13] on div "Publish" at bounding box center [924, 14] width 46 height 16
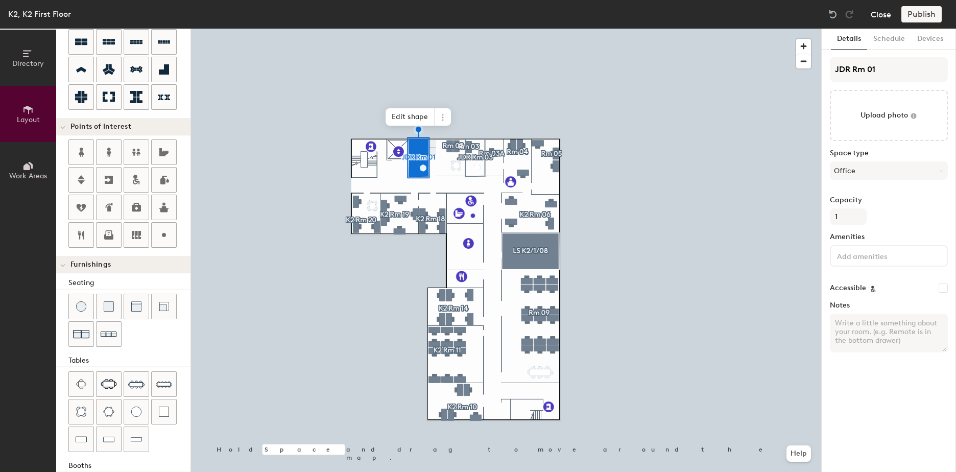
click at [884, 11] on button "Close" at bounding box center [881, 14] width 20 height 16
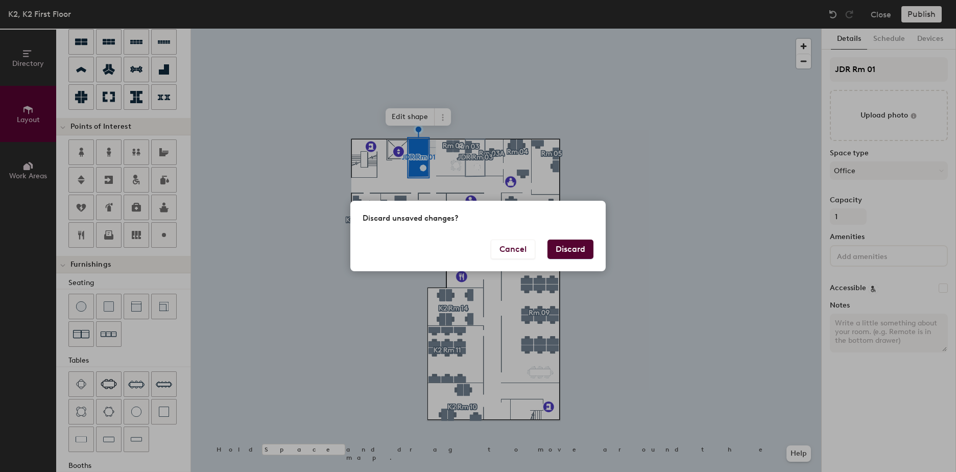
click at [572, 251] on button "Discard" at bounding box center [570, 249] width 46 height 19
type input "20"
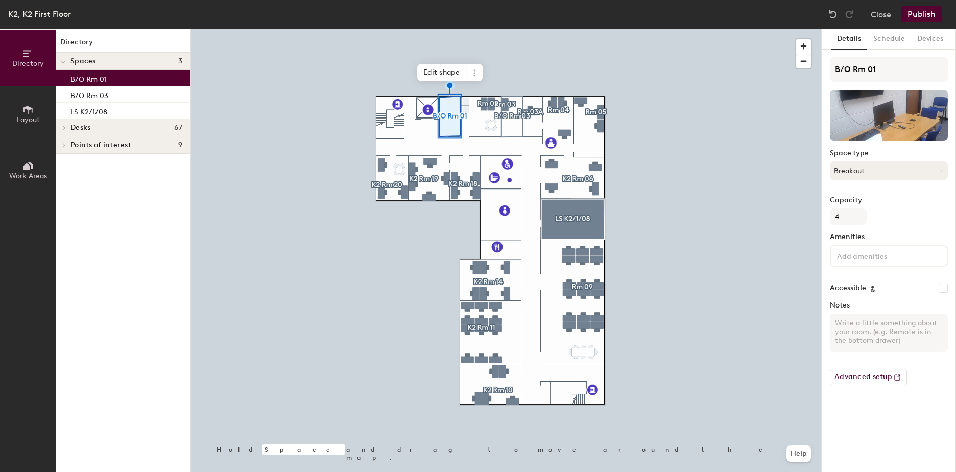
drag, startPoint x: 164, startPoint y: 168, endPoint x: 942, endPoint y: 173, distance: 778.3
click at [942, 173] on icon at bounding box center [941, 171] width 5 height 5
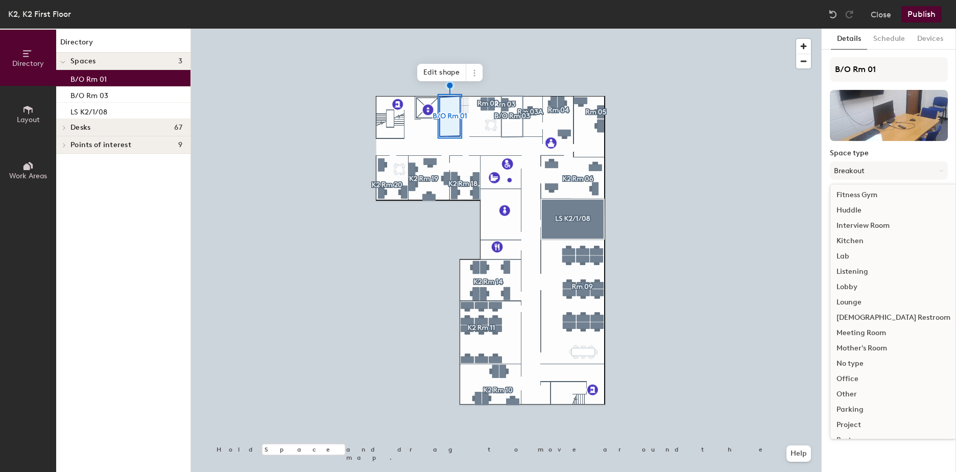
scroll to position [153, 0]
click at [856, 365] on div "Office" at bounding box center [893, 364] width 126 height 15
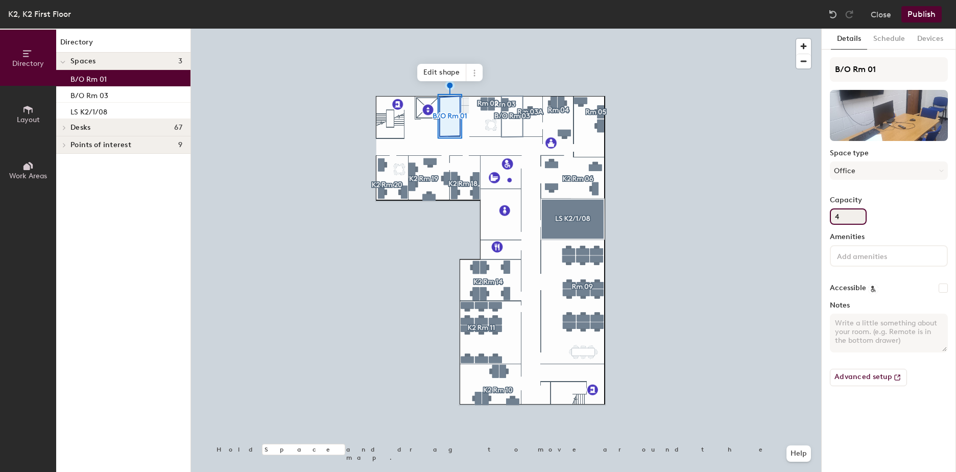
drag, startPoint x: 845, startPoint y: 211, endPoint x: 835, endPoint y: 218, distance: 12.2
click at [835, 218] on input "4" at bounding box center [848, 216] width 37 height 16
click at [838, 217] on input "4" at bounding box center [848, 216] width 37 height 16
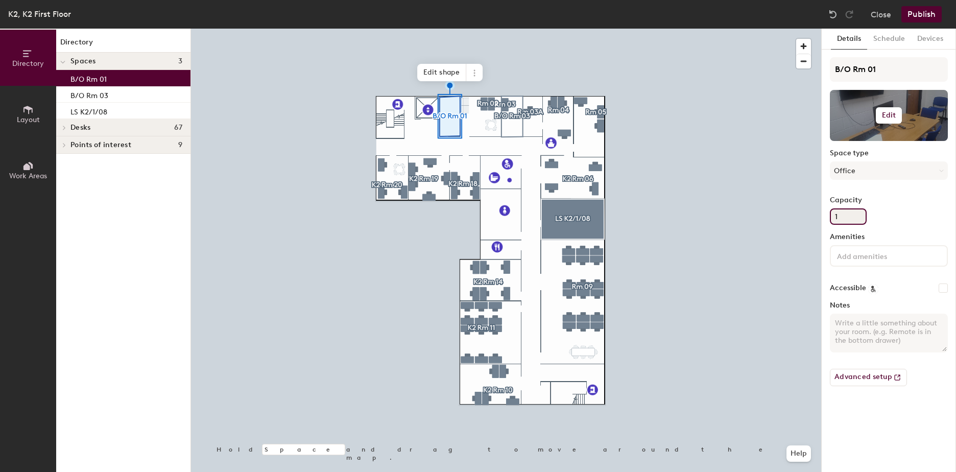
type input "1"
click at [858, 109] on div at bounding box center [889, 115] width 118 height 51
click at [890, 110] on button "Edit" at bounding box center [889, 115] width 27 height 16
click at [856, 153] on span "Remove" at bounding box center [889, 155] width 101 height 9
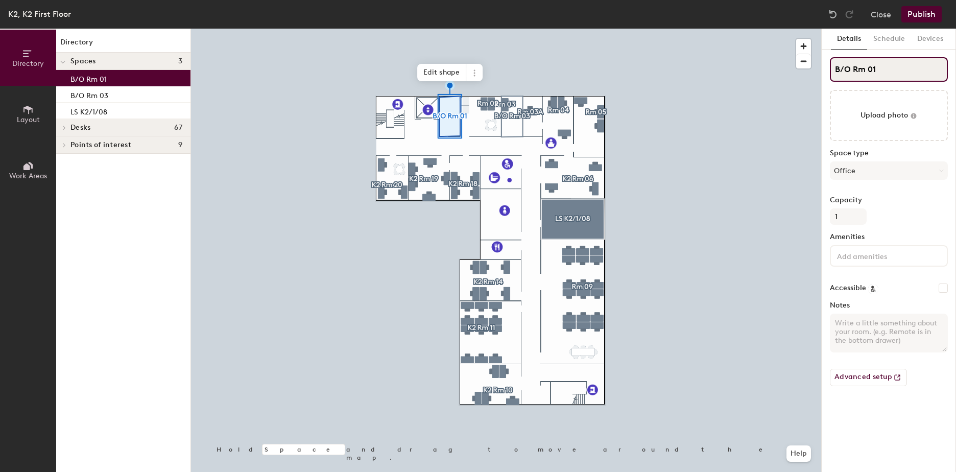
click at [848, 71] on input "B/O Rm 01" at bounding box center [889, 69] width 118 height 25
drag, startPoint x: 850, startPoint y: 69, endPoint x: 832, endPoint y: 70, distance: 17.9
click at [832, 70] on input "B/O Rm 01" at bounding box center [889, 69] width 118 height 25
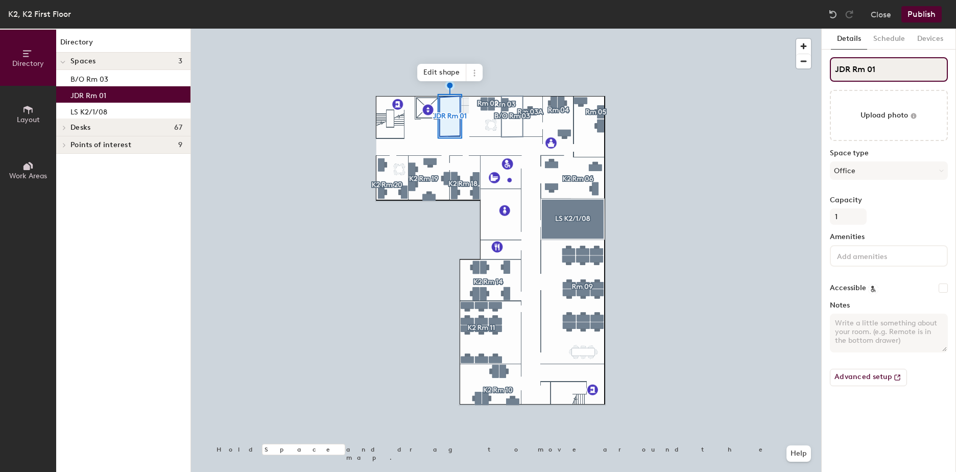
type input "JDR Rm 01"
click at [931, 14] on button "Publish" at bounding box center [921, 14] width 40 height 16
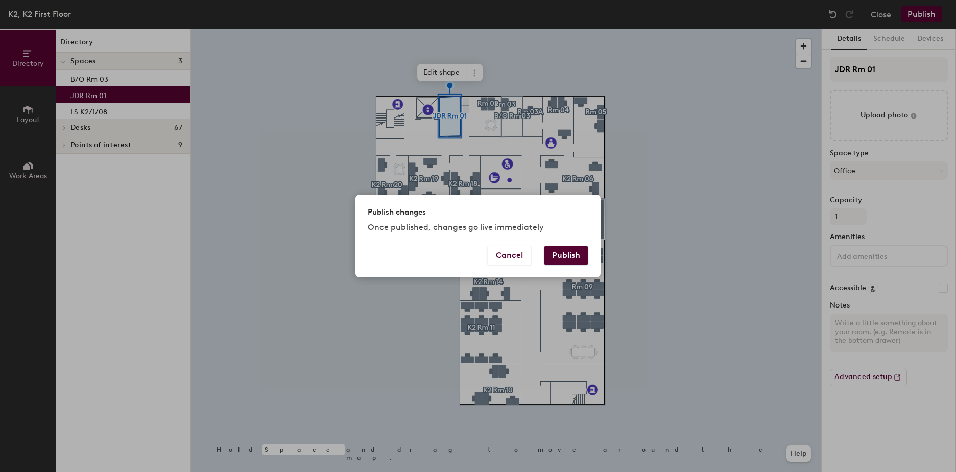
click at [563, 253] on button "Publish" at bounding box center [566, 255] width 44 height 19
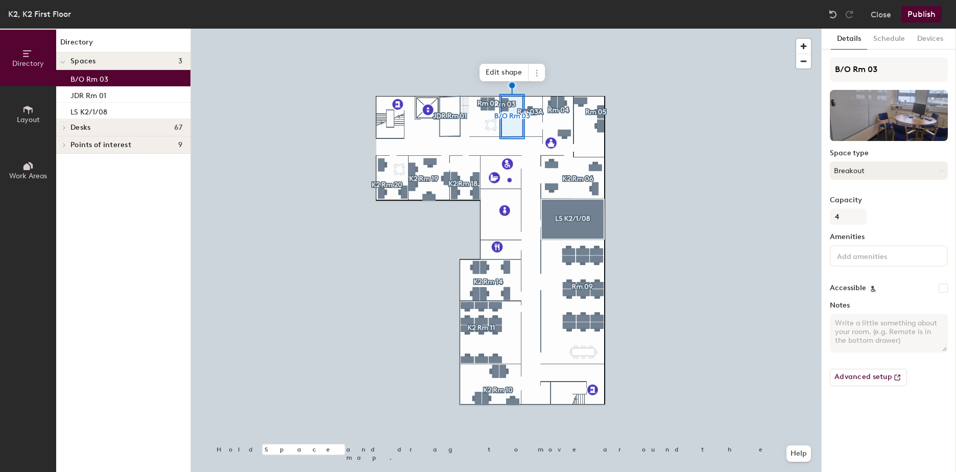
click at [871, 172] on button "Breakout" at bounding box center [889, 170] width 118 height 18
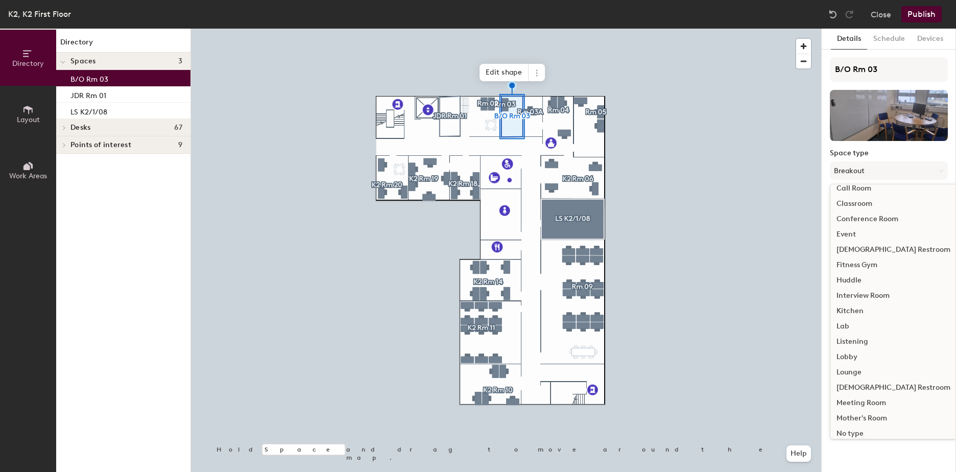
scroll to position [229, 0]
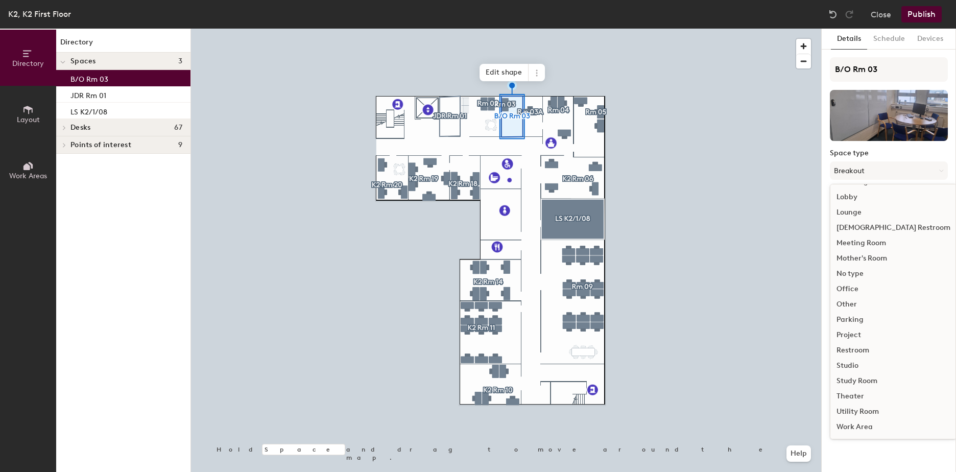
click at [851, 290] on div "Office" at bounding box center [893, 288] width 126 height 15
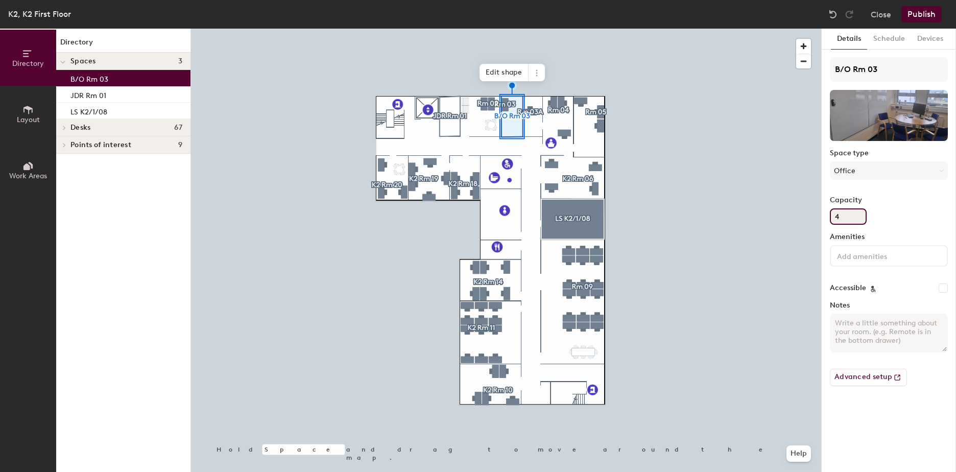
drag, startPoint x: 842, startPoint y: 216, endPoint x: 832, endPoint y: 216, distance: 9.7
click at [832, 216] on input "4" at bounding box center [848, 216] width 37 height 16
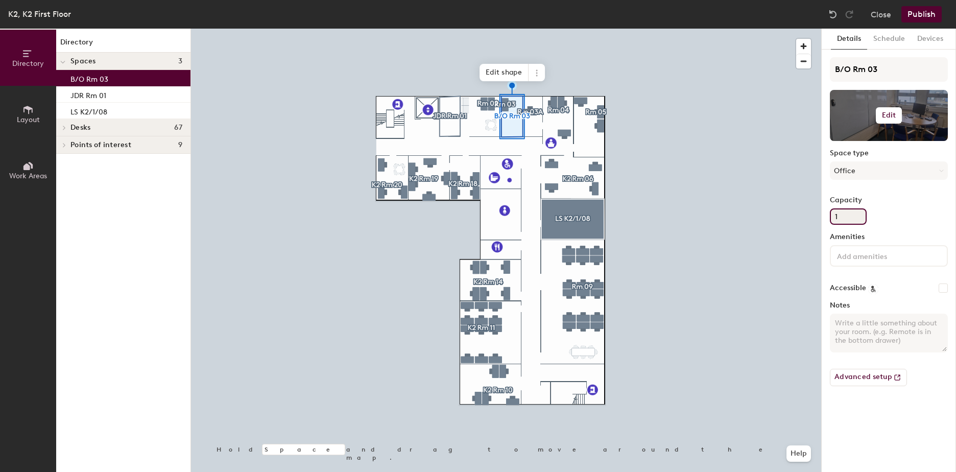
type input "1"
click at [887, 113] on h6 "Edit" at bounding box center [889, 115] width 14 height 8
click at [863, 154] on span "Remove" at bounding box center [889, 155] width 101 height 9
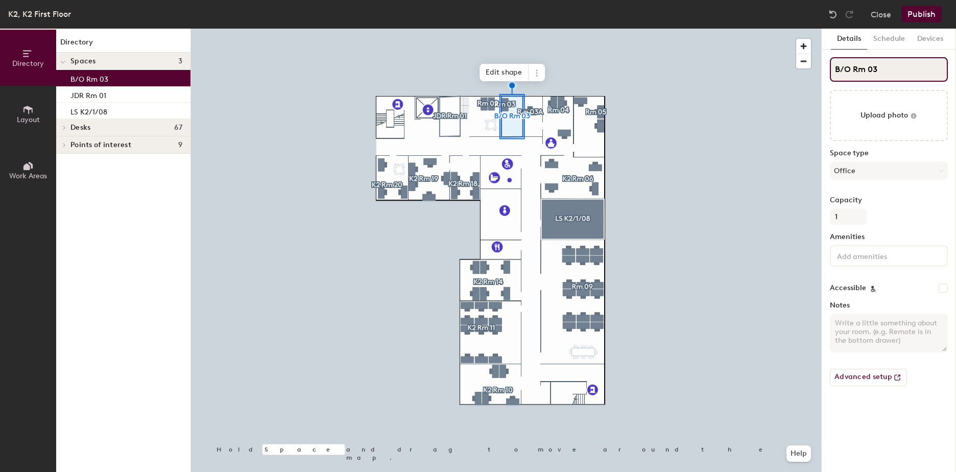
drag, startPoint x: 851, startPoint y: 71, endPoint x: 834, endPoint y: 70, distance: 16.4
click at [834, 70] on input "B/O Rm 03" at bounding box center [889, 69] width 118 height 25
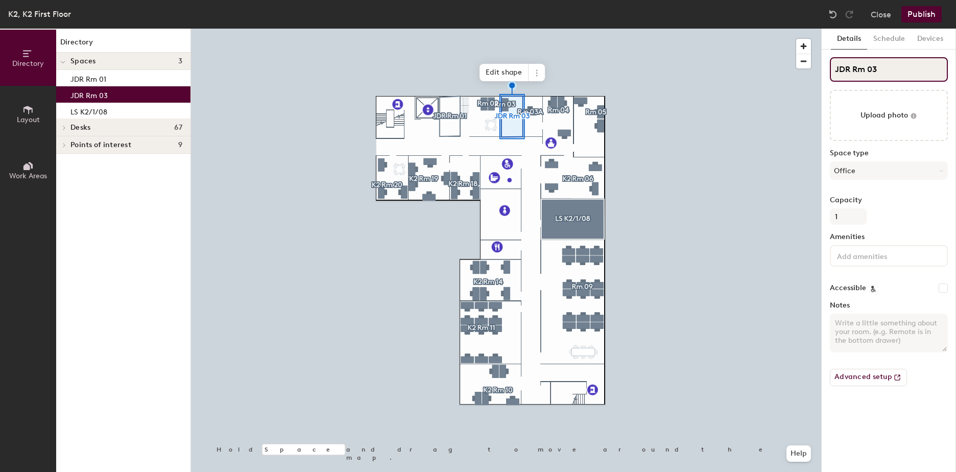
type input "JDR Rm 03"
click at [919, 10] on button "Publish" at bounding box center [921, 14] width 40 height 16
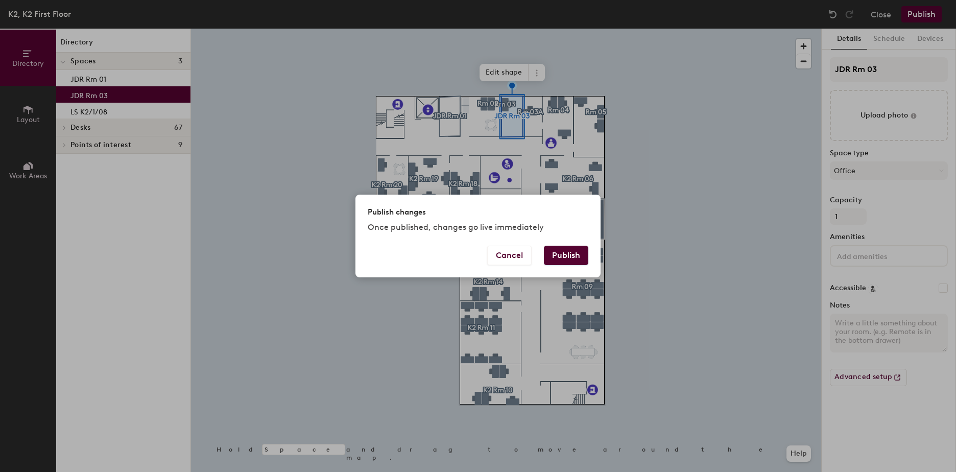
click at [564, 253] on button "Publish" at bounding box center [566, 255] width 44 height 19
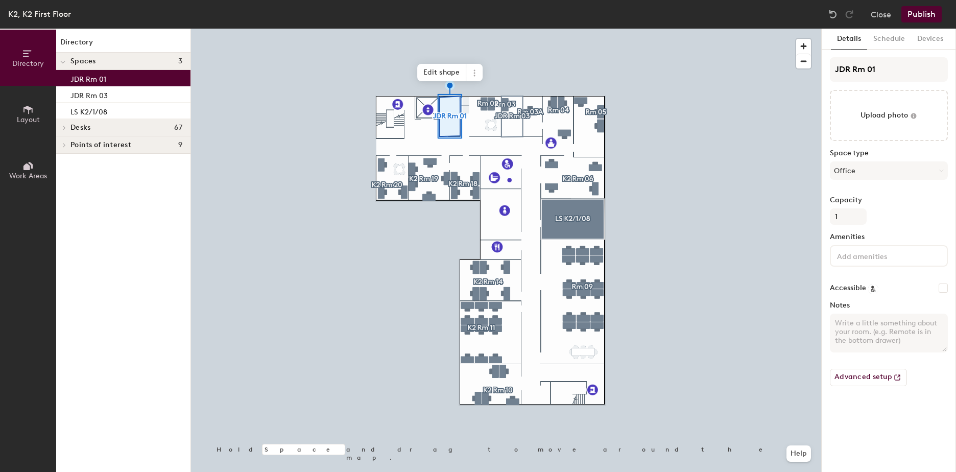
click at [27, 163] on icon at bounding box center [27, 165] width 11 height 11
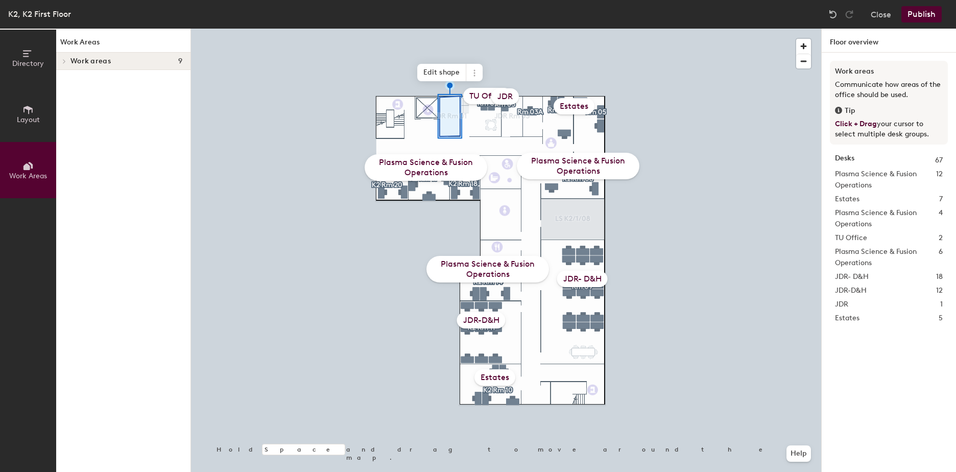
click at [30, 165] on icon at bounding box center [27, 165] width 11 height 11
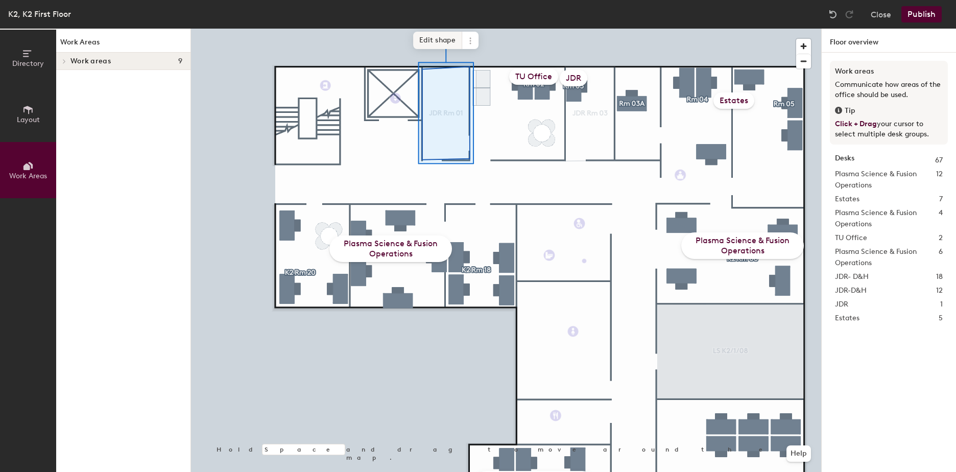
click at [443, 38] on span "Edit shape" at bounding box center [437, 40] width 49 height 17
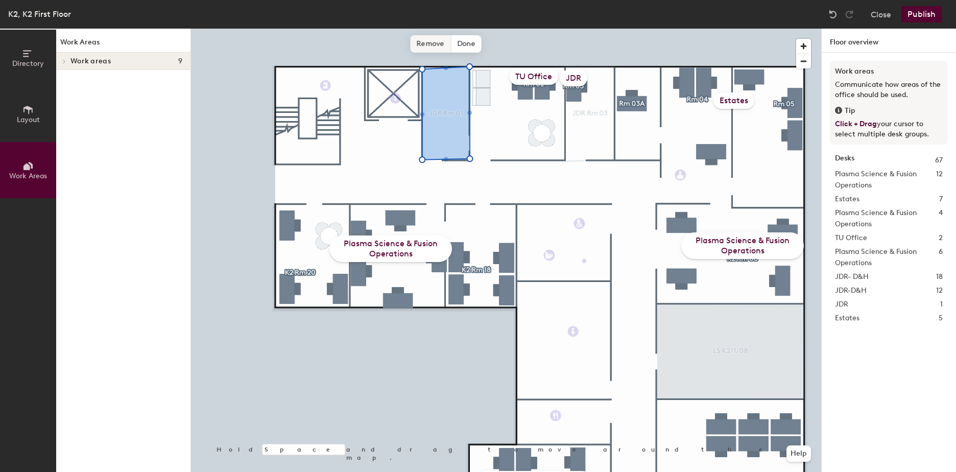
click at [440, 43] on span "Remove" at bounding box center [431, 43] width 41 height 17
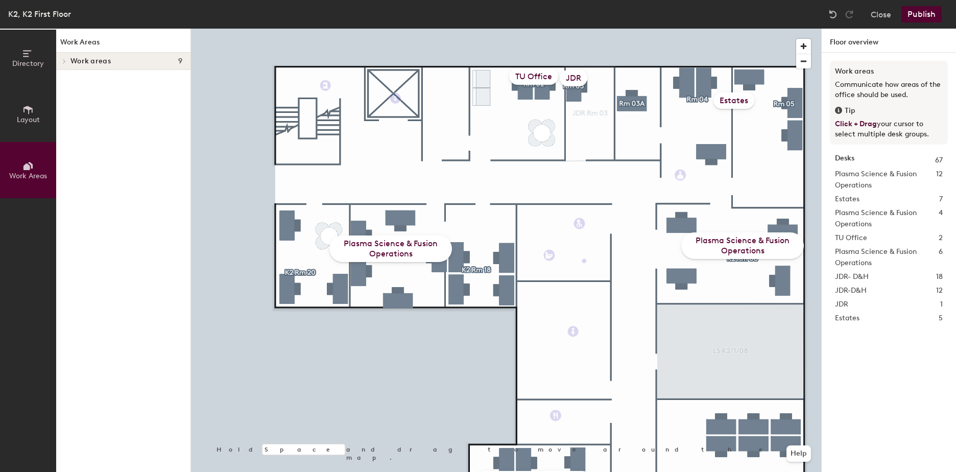
click at [38, 119] on span "Layout" at bounding box center [28, 119] width 23 height 9
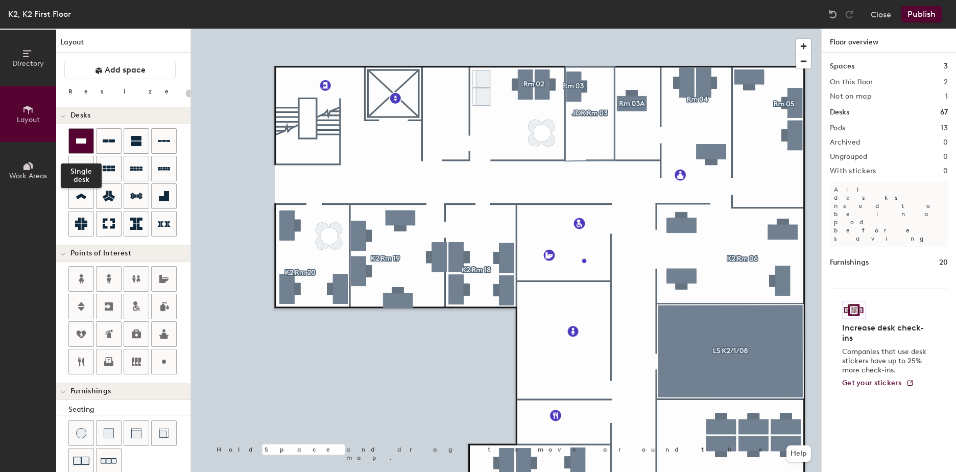
click at [82, 144] on icon at bounding box center [81, 140] width 10 height 5
click at [438, 98] on div "Directory Layout Work Areas Layout Add space Resize Desks Points of Interest Fu…" at bounding box center [478, 250] width 956 height 443
type input "140"
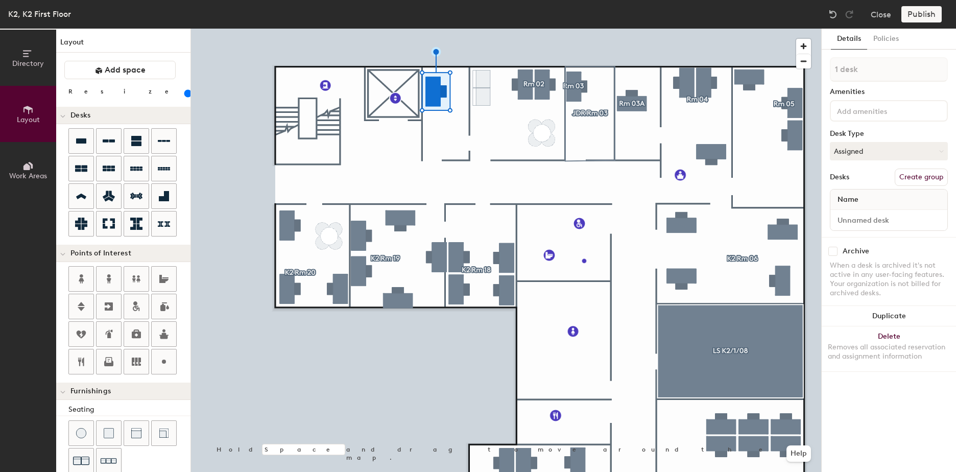
click at [903, 178] on button "Create group" at bounding box center [921, 177] width 53 height 17
drag, startPoint x: 868, startPoint y: 70, endPoint x: 833, endPoint y: 69, distance: 34.2
click at [833, 69] on input "Pod 14" at bounding box center [889, 69] width 118 height 25
click at [848, 70] on input "Rm01" at bounding box center [889, 69] width 118 height 25
type input "Rm01"
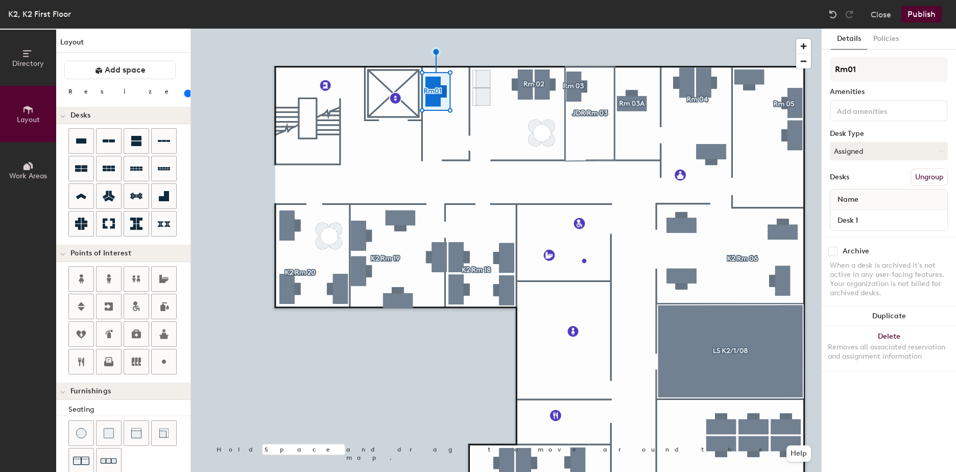
click at [911, 9] on button "Publish" at bounding box center [921, 14] width 40 height 16
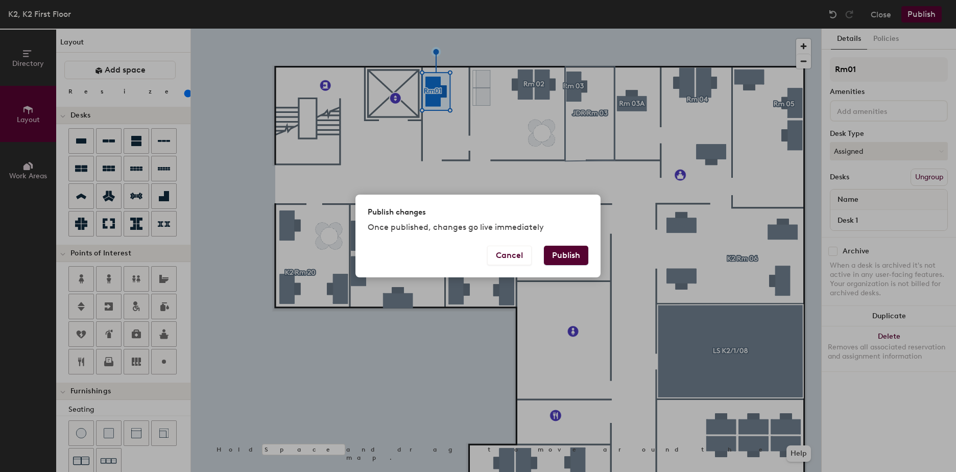
click at [562, 257] on button "Publish" at bounding box center [566, 255] width 44 height 19
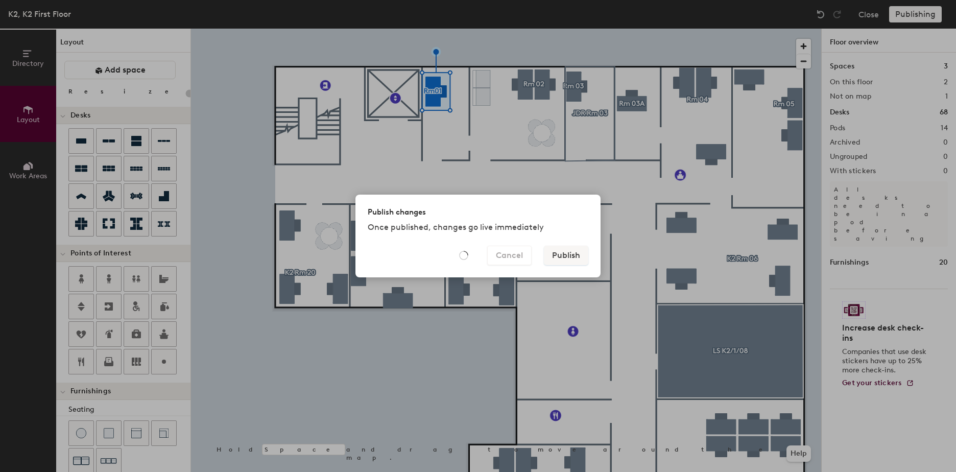
type input "20"
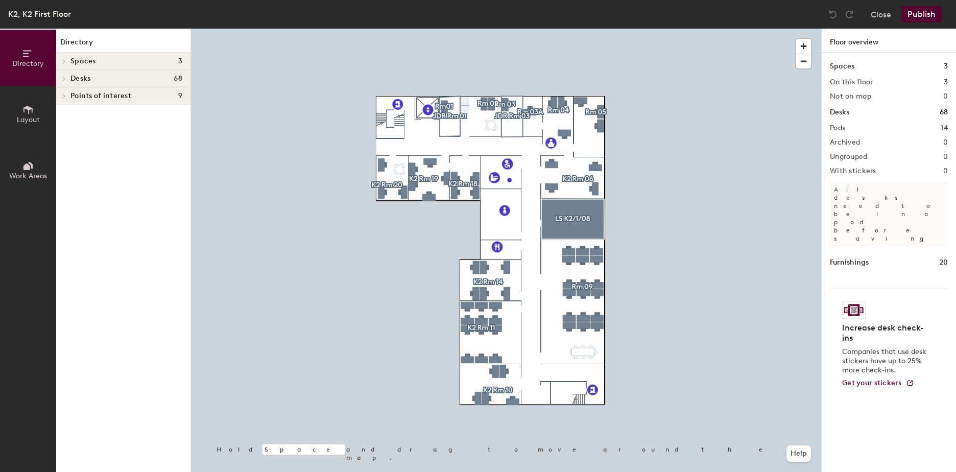
click at [30, 168] on icon at bounding box center [27, 165] width 11 height 11
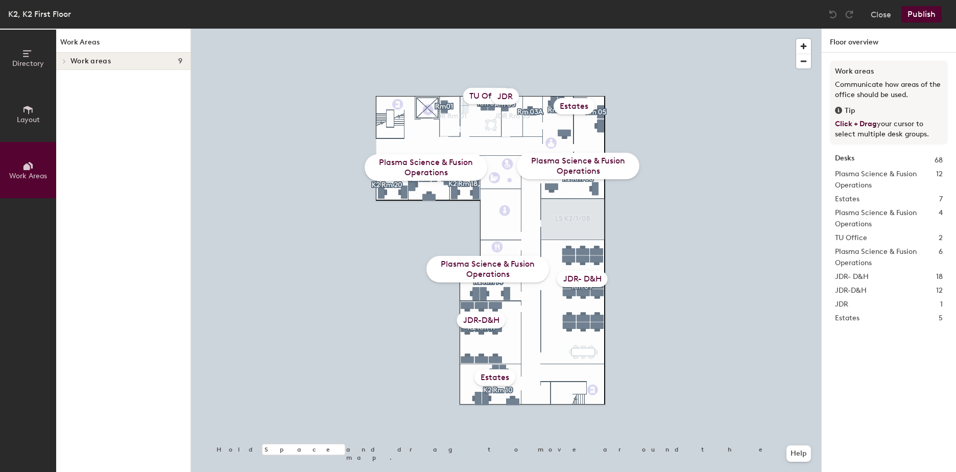
click at [32, 120] on span "Layout" at bounding box center [28, 119] width 23 height 9
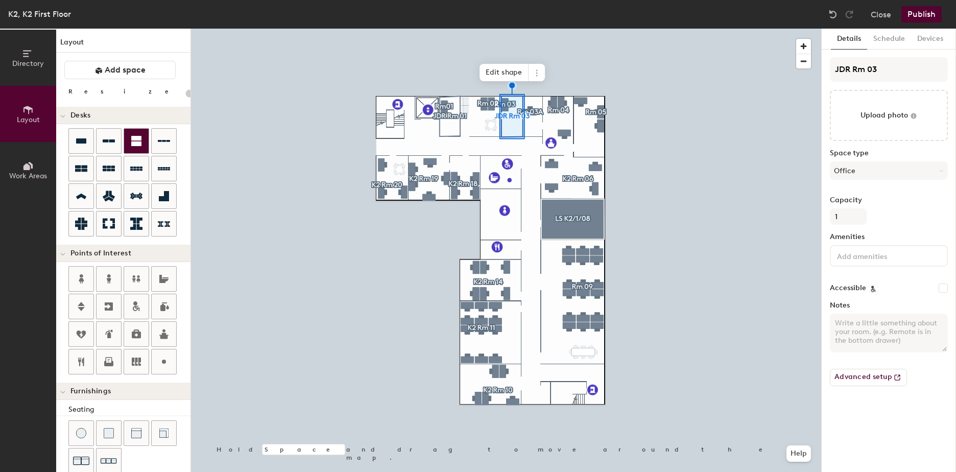
type input "20"
click at [852, 68] on input "JDR Rm 03" at bounding box center [889, 69] width 118 height 25
type input "JDRRm 03"
type input "20"
type input "JDRm 03"
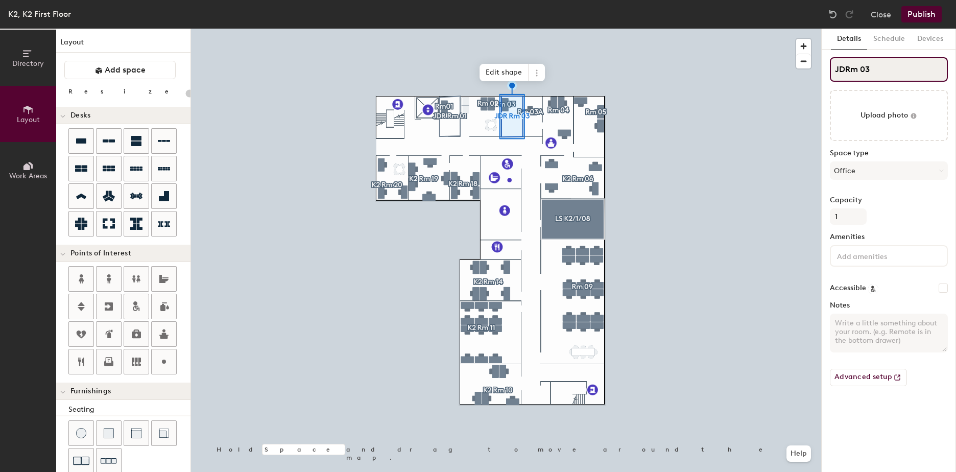
type input "20"
type input "JRm 03"
type input "20"
type input "Rm 03"
type input "20"
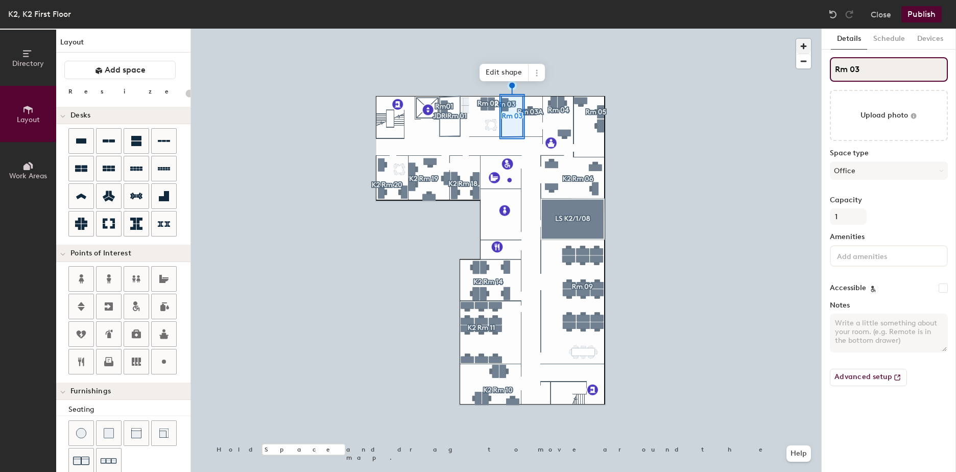
type input "Rm 03"
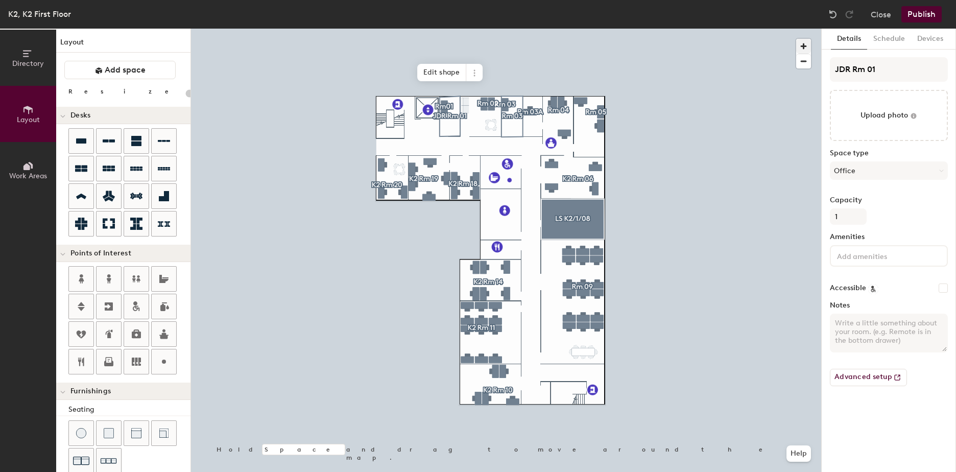
type input "20"
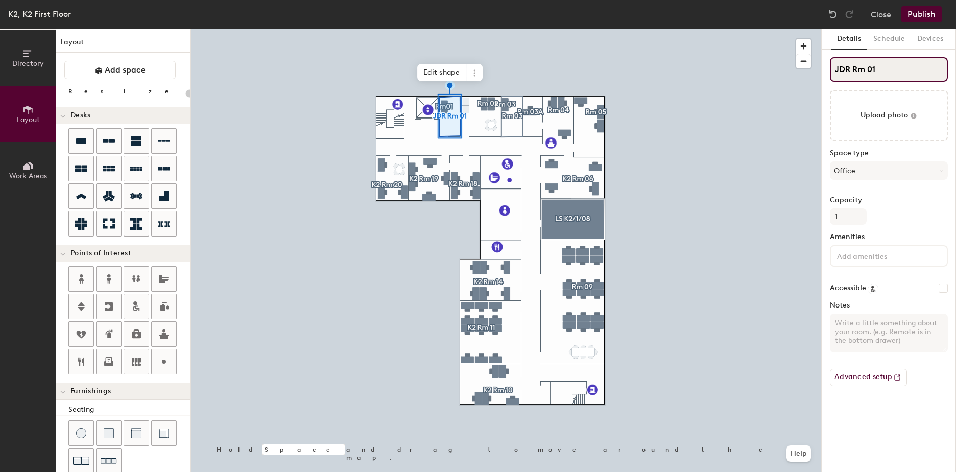
click at [851, 69] on input "JDR Rm 01" at bounding box center [889, 69] width 118 height 25
type input "JDRRm 01"
type input "20"
type input "JDRm 01"
type input "20"
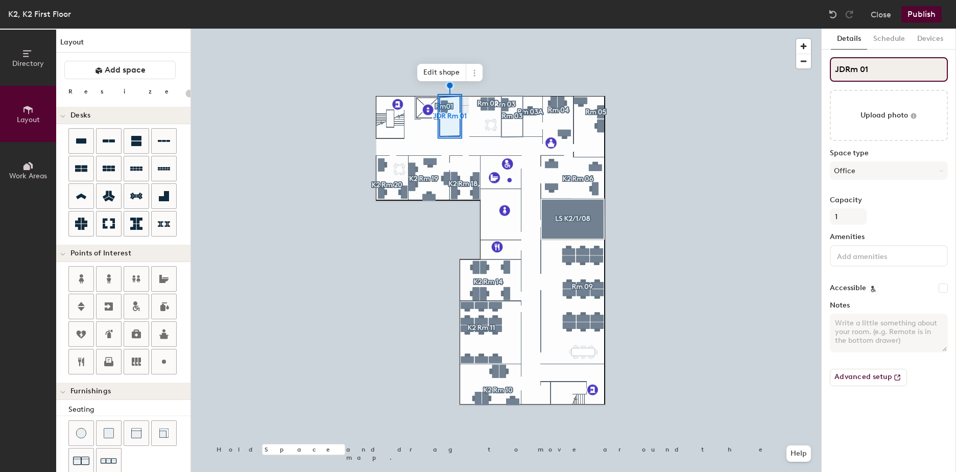
type input "JRm 01"
type input "20"
type input "Rm 01"
type input "20"
type input "Rm 01"
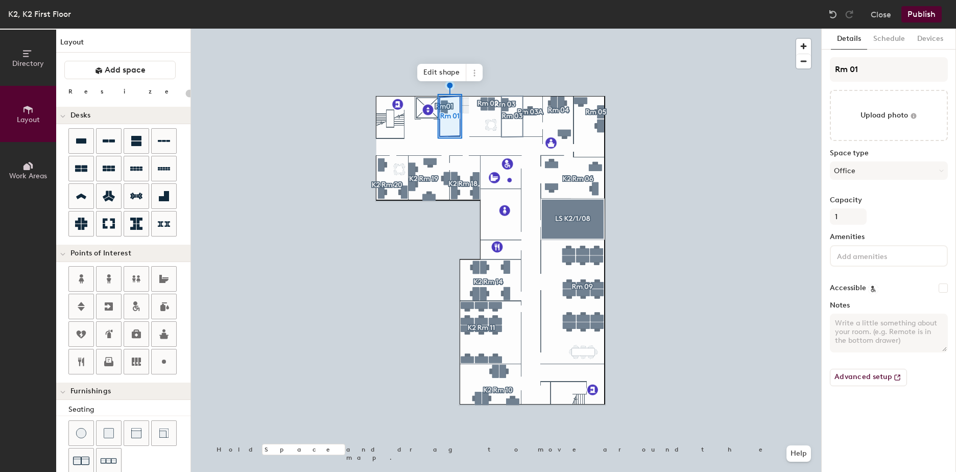
click at [930, 16] on button "Publish" at bounding box center [921, 14] width 40 height 16
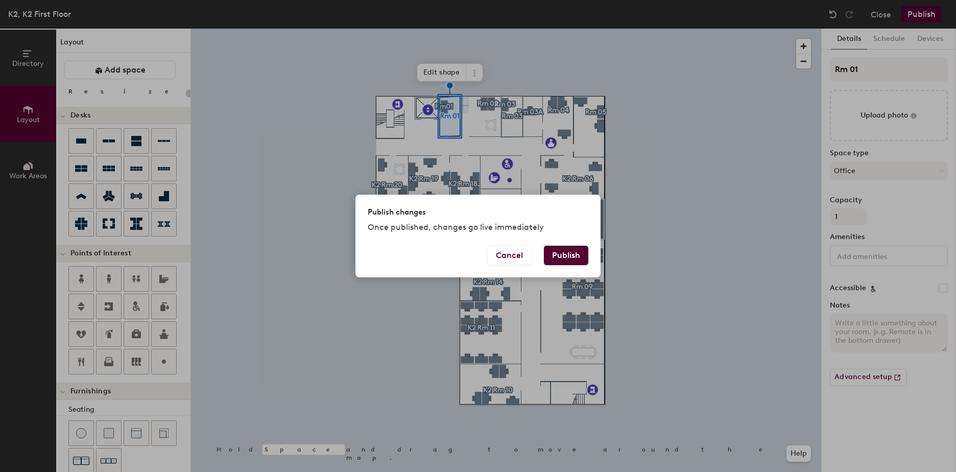
click at [571, 253] on button "Publish" at bounding box center [566, 255] width 44 height 19
type input "20"
